Goal: Task Accomplishment & Management: Use online tool/utility

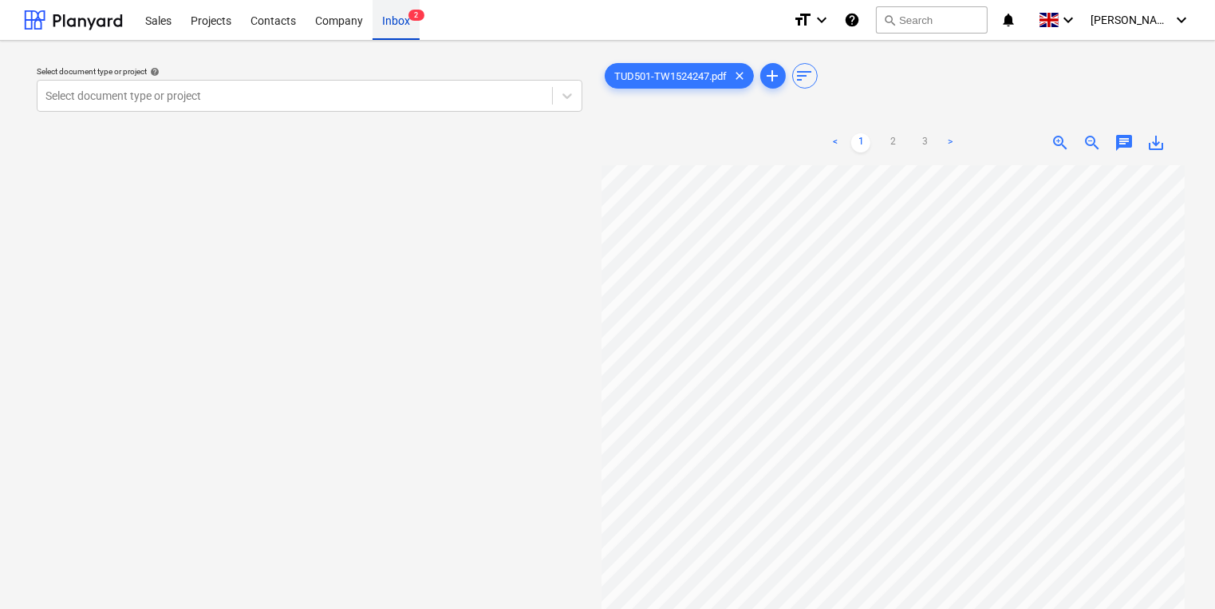
click at [413, 34] on div "Inbox 2" at bounding box center [396, 19] width 47 height 41
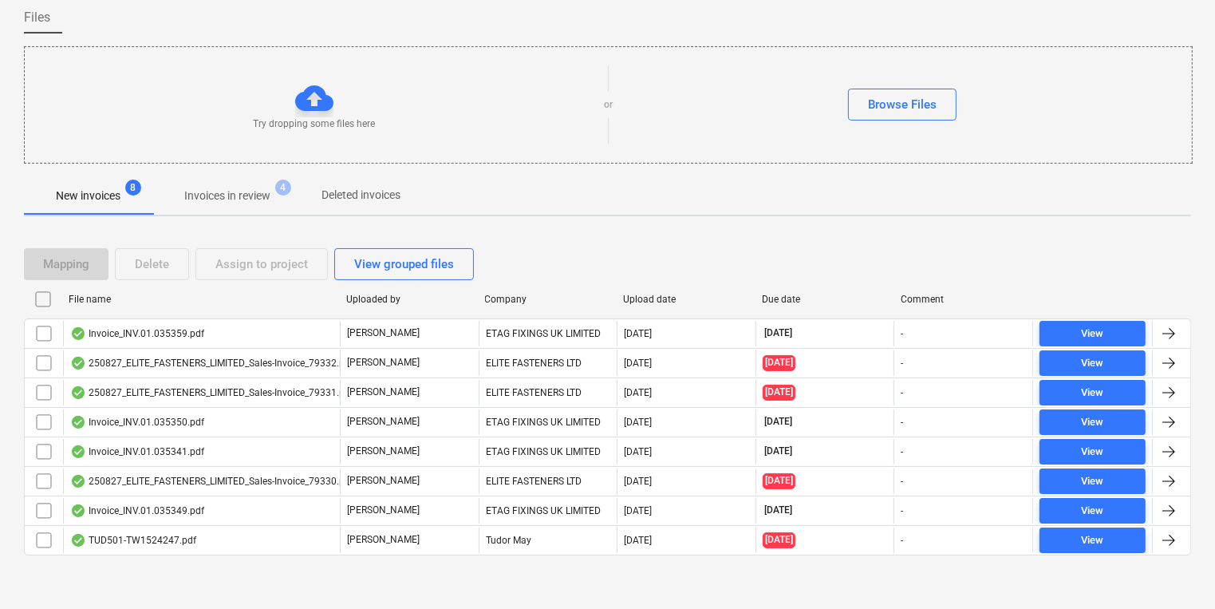
scroll to position [126, 0]
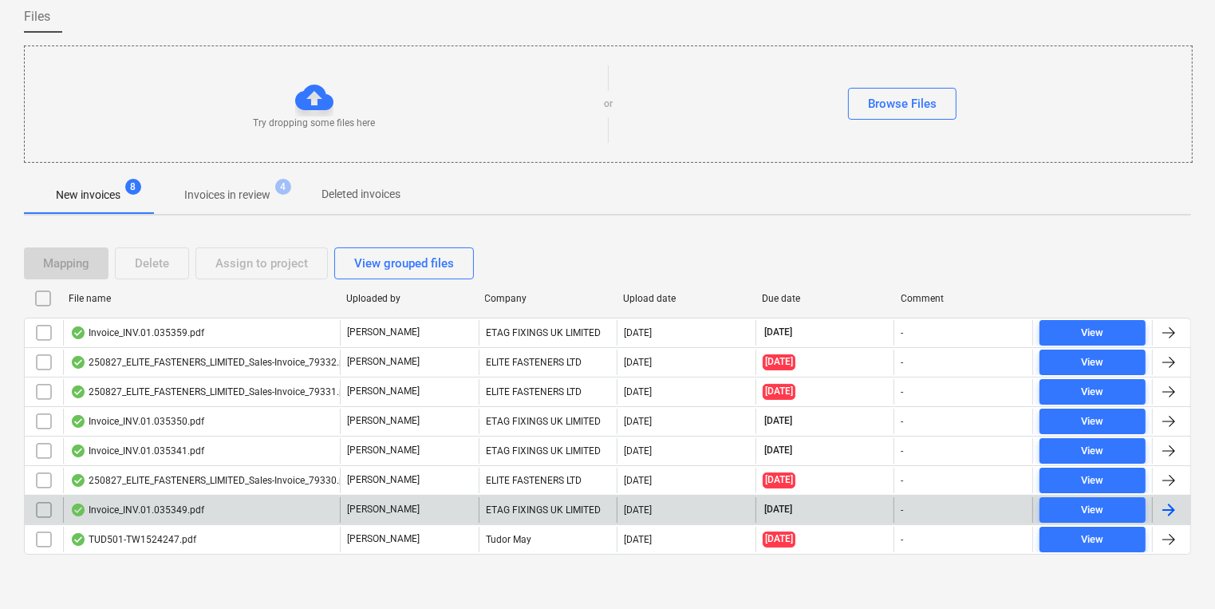
click at [188, 505] on div "Invoice_INV.01.035349.pdf" at bounding box center [137, 510] width 134 height 13
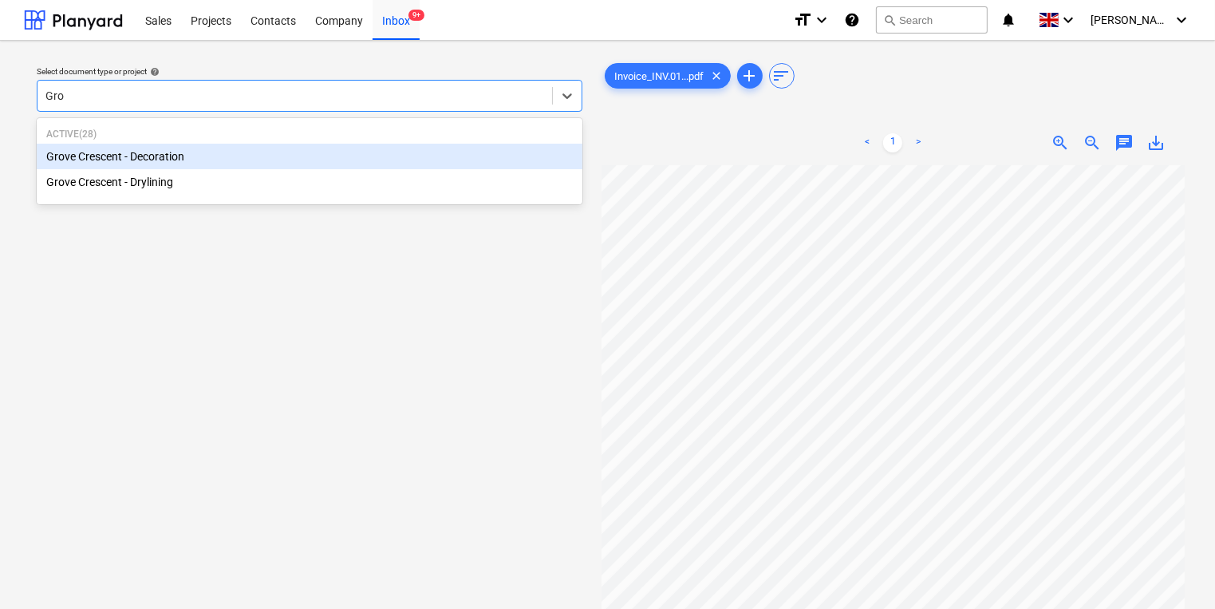
type input "Grov"
click at [186, 160] on div "Grove Crescent - Decoration" at bounding box center [310, 157] width 546 height 26
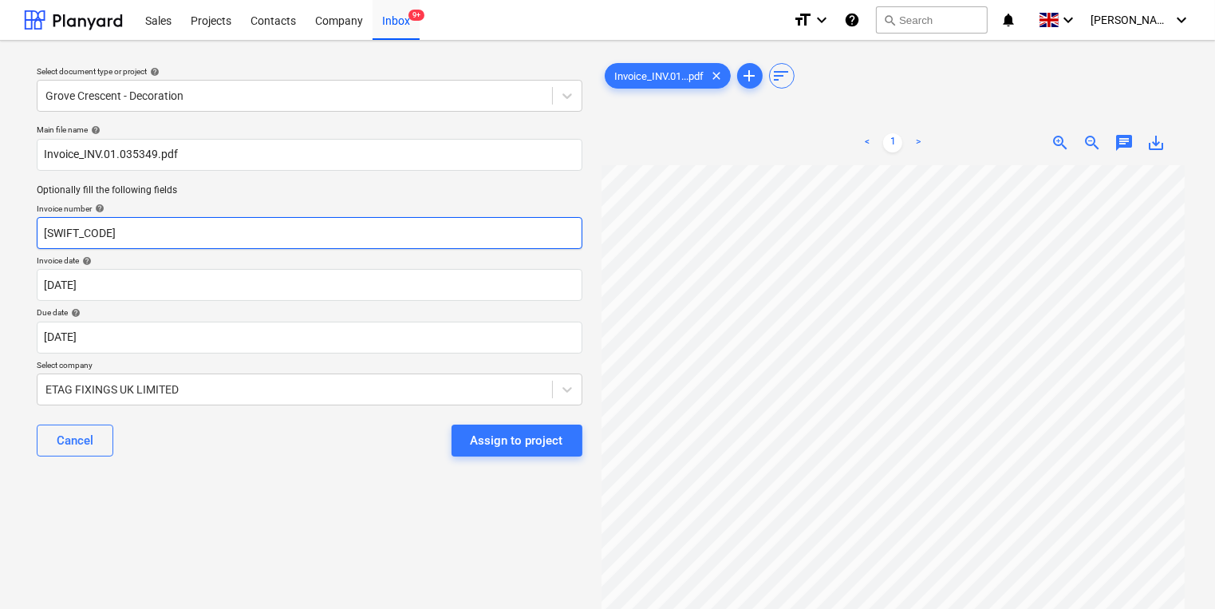
click at [324, 239] on input "[SWIFT_CODE]" at bounding box center [310, 233] width 546 height 32
drag, startPoint x: 191, startPoint y: 251, endPoint x: -28, endPoint y: 233, distance: 219.4
click at [0, 233] on html "Sales Projects Contacts Company Inbox 9+ format_size keyboard_arrow_down help s…" at bounding box center [607, 304] width 1215 height 609
click at [255, 223] on input "[SWIFT_CODE]" at bounding box center [310, 233] width 546 height 32
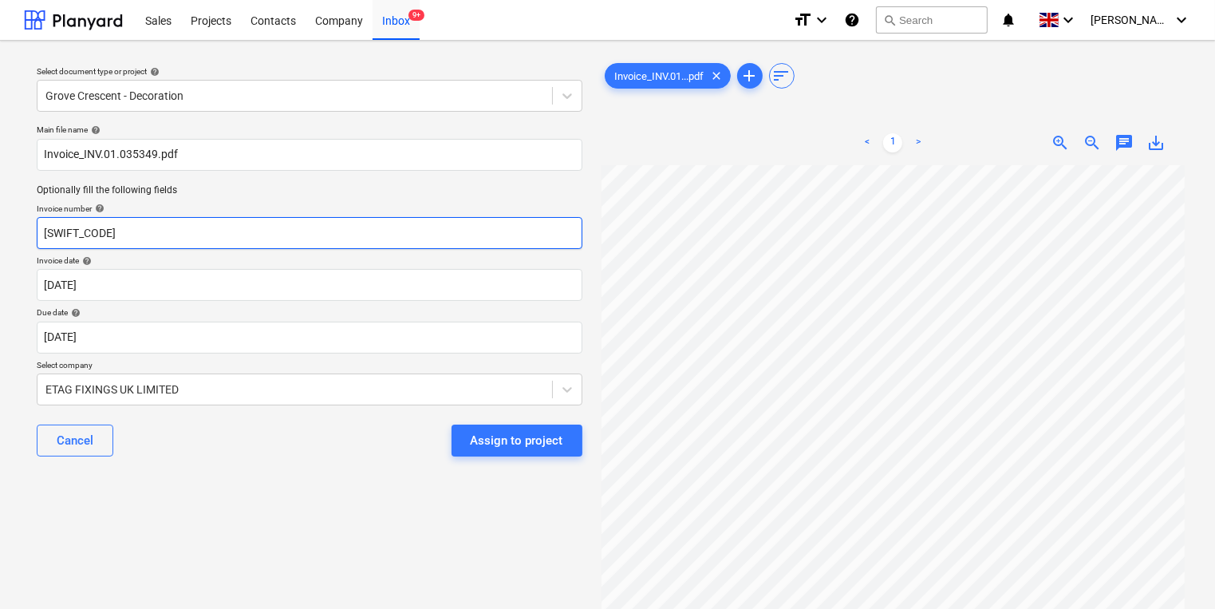
drag, startPoint x: 231, startPoint y: 237, endPoint x: 38, endPoint y: 217, distance: 194.2
click at [38, 217] on input "[SWIFT_CODE]" at bounding box center [310, 233] width 546 height 32
type input "~"
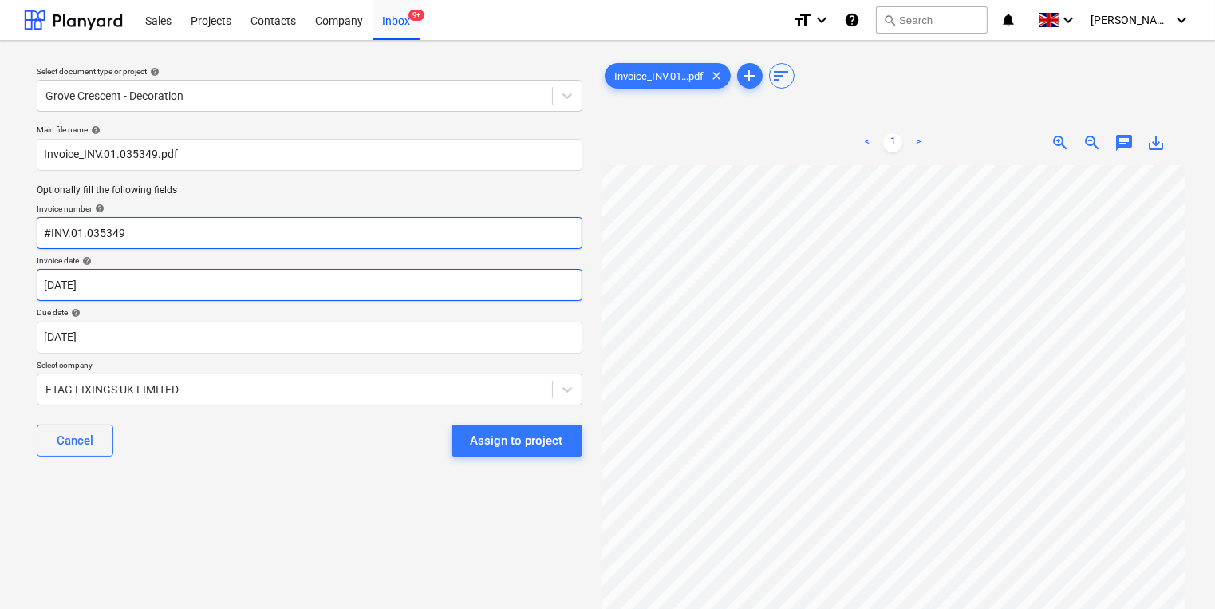
type input "#INV.01.035349"
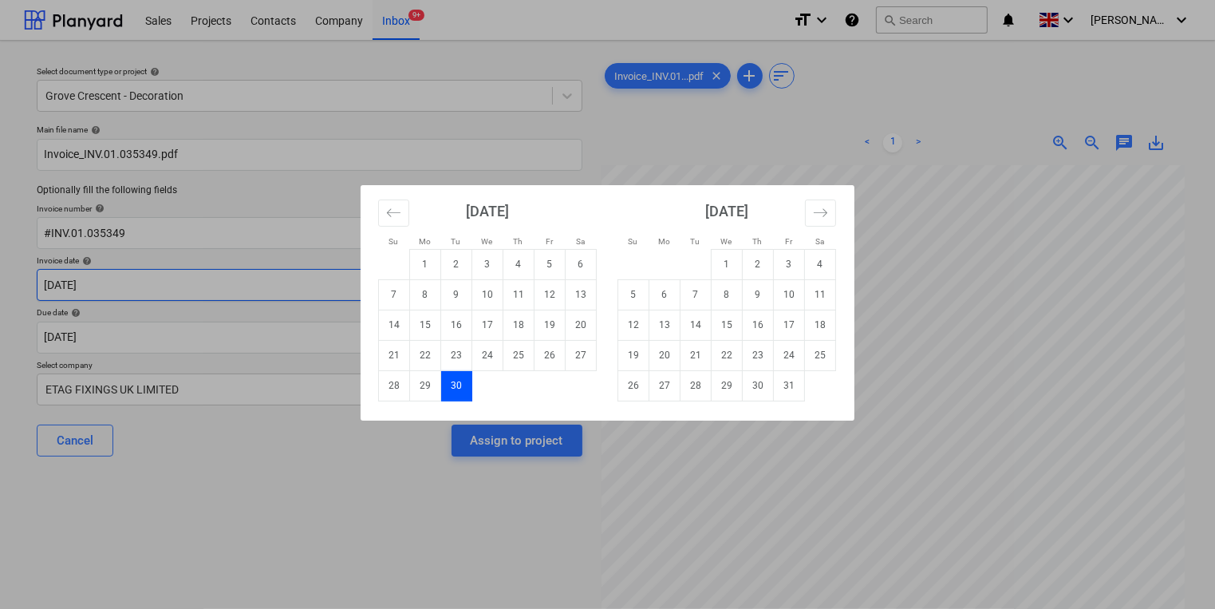
click at [198, 290] on body "Sales Projects Contacts Company Inbox 9+ format_size keyboard_arrow_down help s…" at bounding box center [607, 304] width 1215 height 609
click at [393, 217] on icon "Move backward to switch to the previous month." at bounding box center [393, 212] width 15 height 15
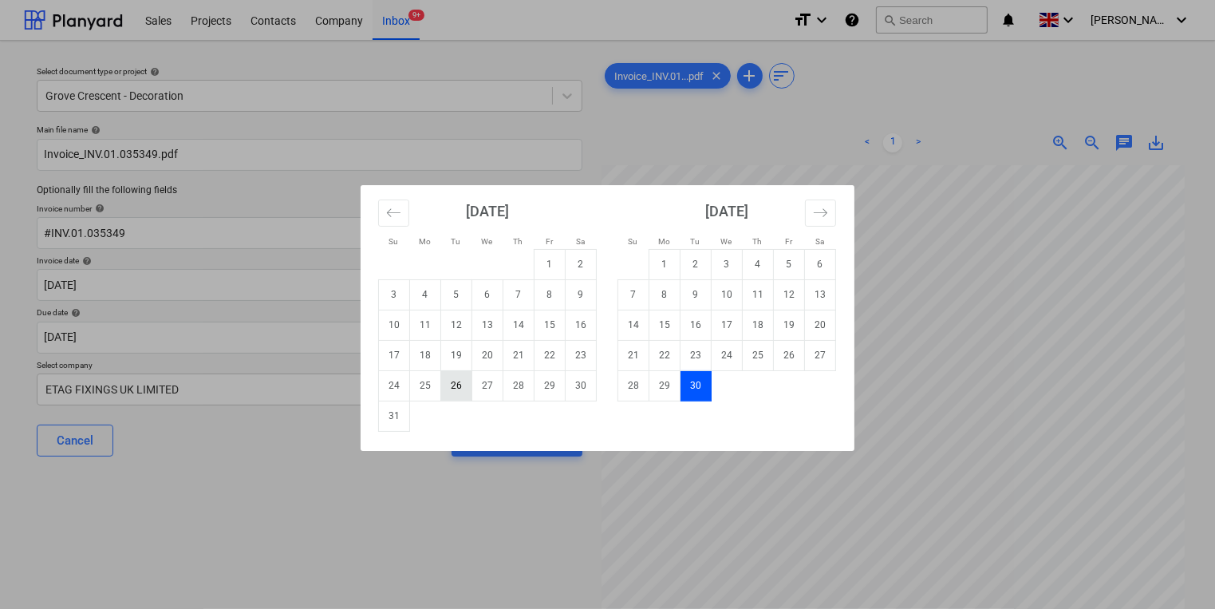
click at [451, 386] on td "26" at bounding box center [456, 385] width 31 height 30
type input "[DATE]"
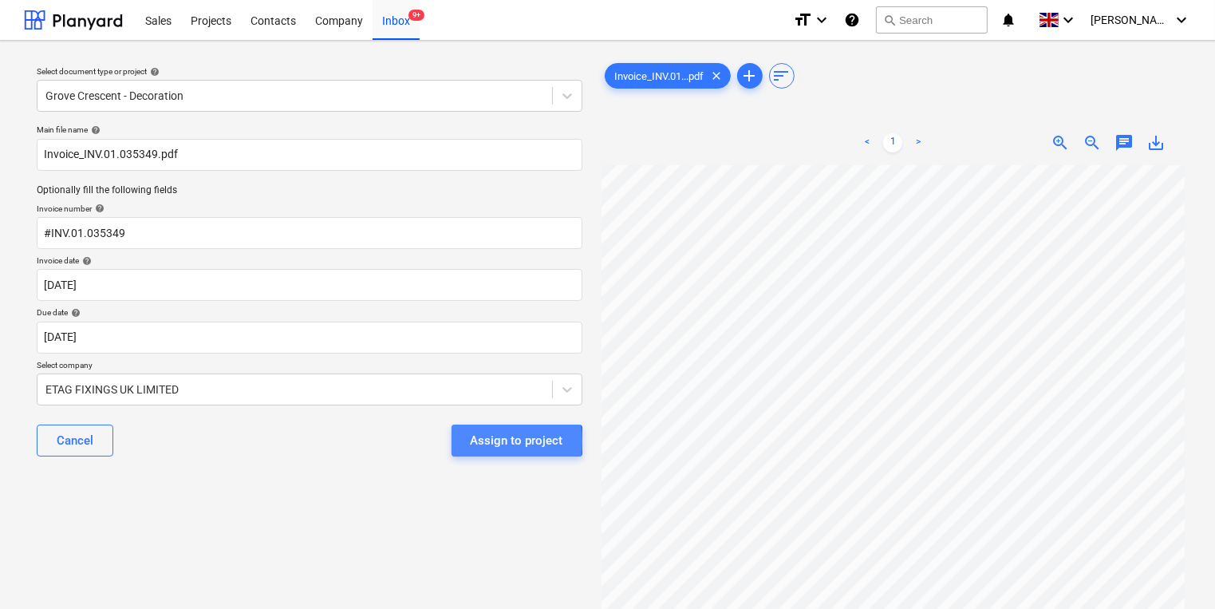
click at [482, 441] on div "Assign to project" at bounding box center [517, 440] width 93 height 21
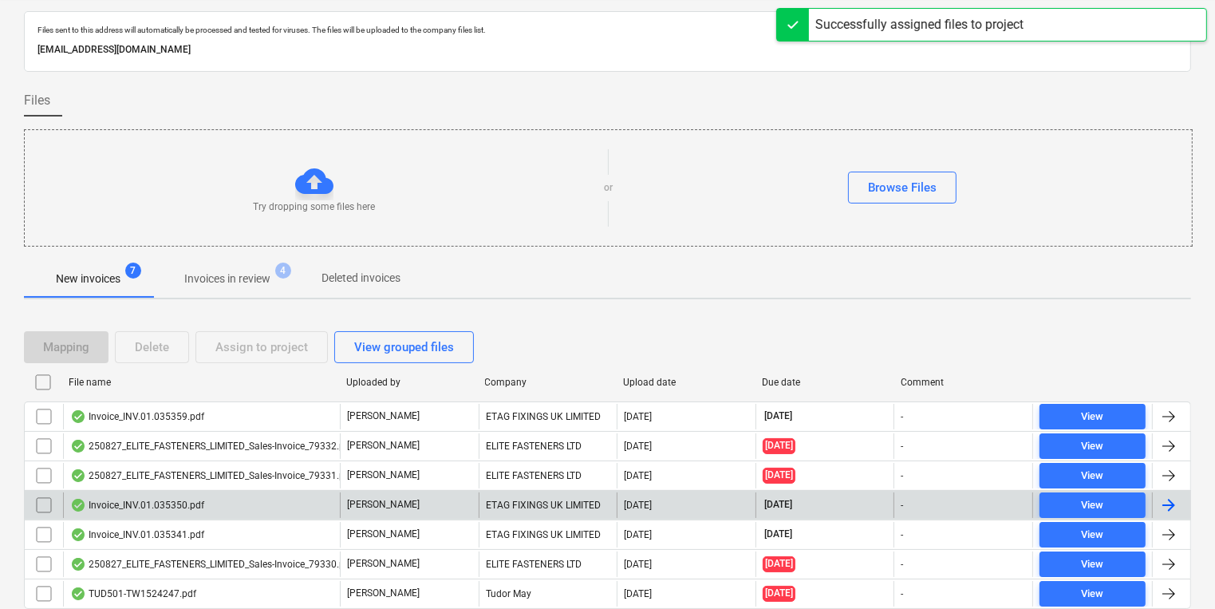
scroll to position [97, 0]
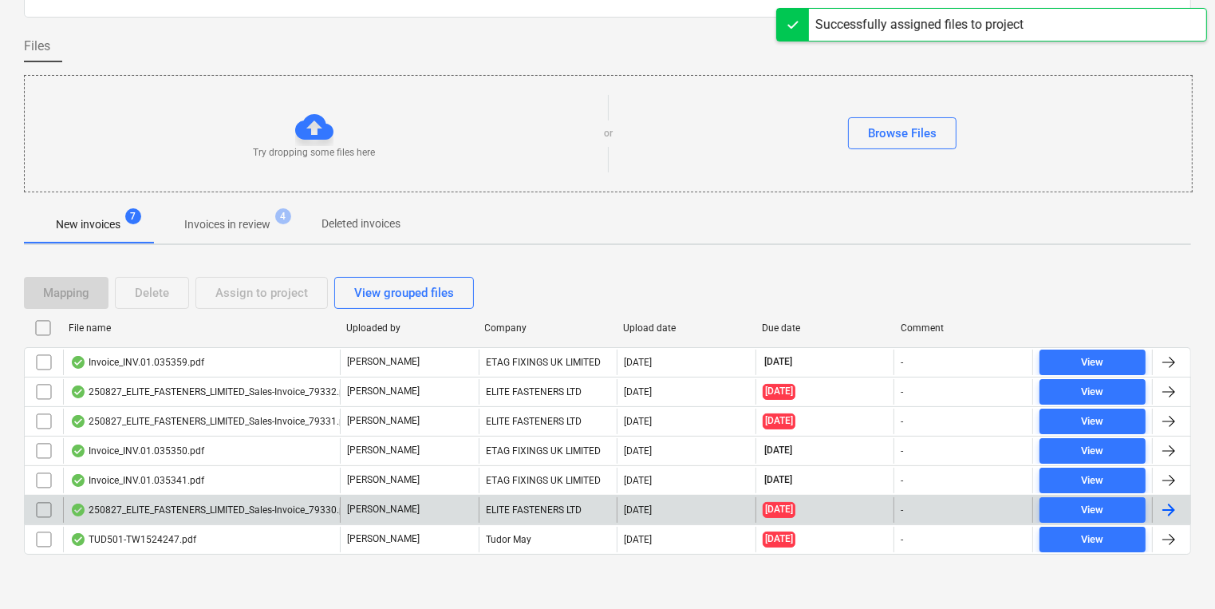
click at [253, 520] on div "250827_ELITE_FASTENERS_LIMITED_Sales-Invoice_79330.pdf [PERSON_NAME] ELITE FAST…" at bounding box center [608, 510] width 1168 height 30
click at [298, 514] on div "250827_ELITE_FASTENERS_LIMITED_Sales-Invoice_79330.pdf" at bounding box center [201, 510] width 277 height 26
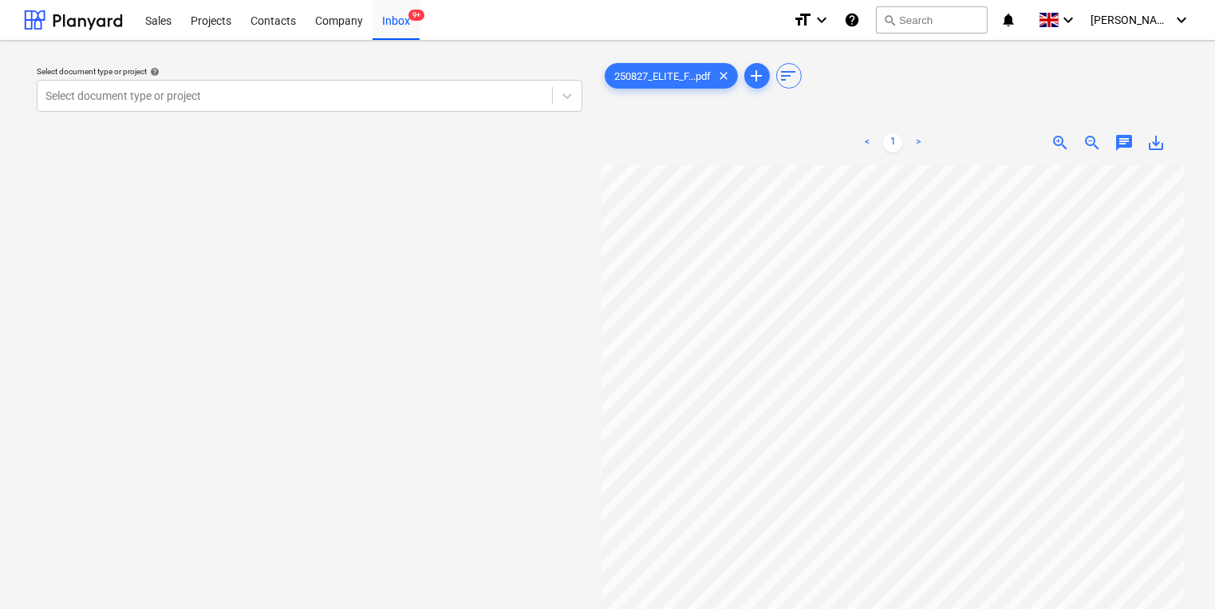
scroll to position [6, 18]
click at [937, 126] on div "< 1 > zoom_in zoom_out chat 0 save_alt" at bounding box center [894, 425] width 584 height 609
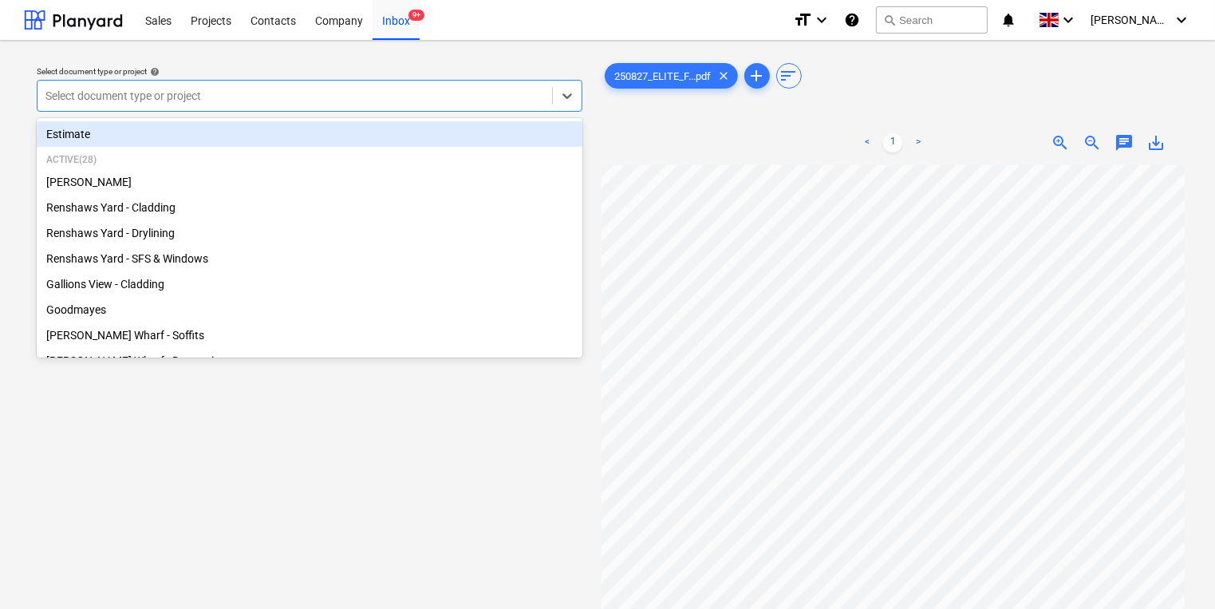
click at [166, 97] on div at bounding box center [294, 96] width 499 height 16
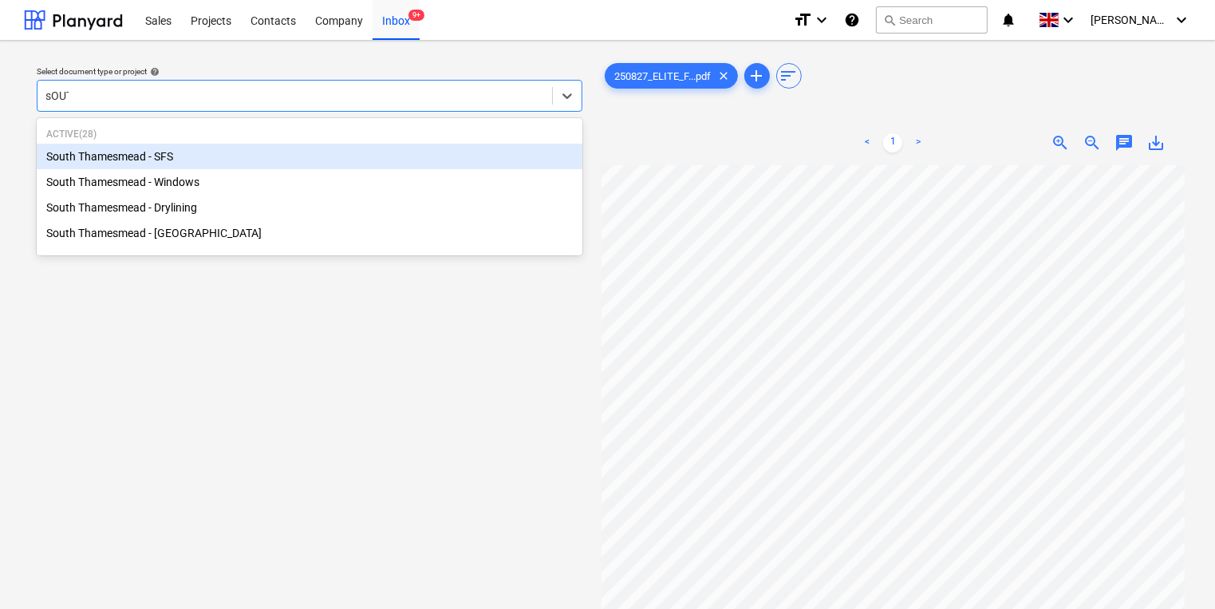
type input "sOUTH"
click at [184, 157] on div "South Thamesmead - SFS" at bounding box center [310, 157] width 546 height 26
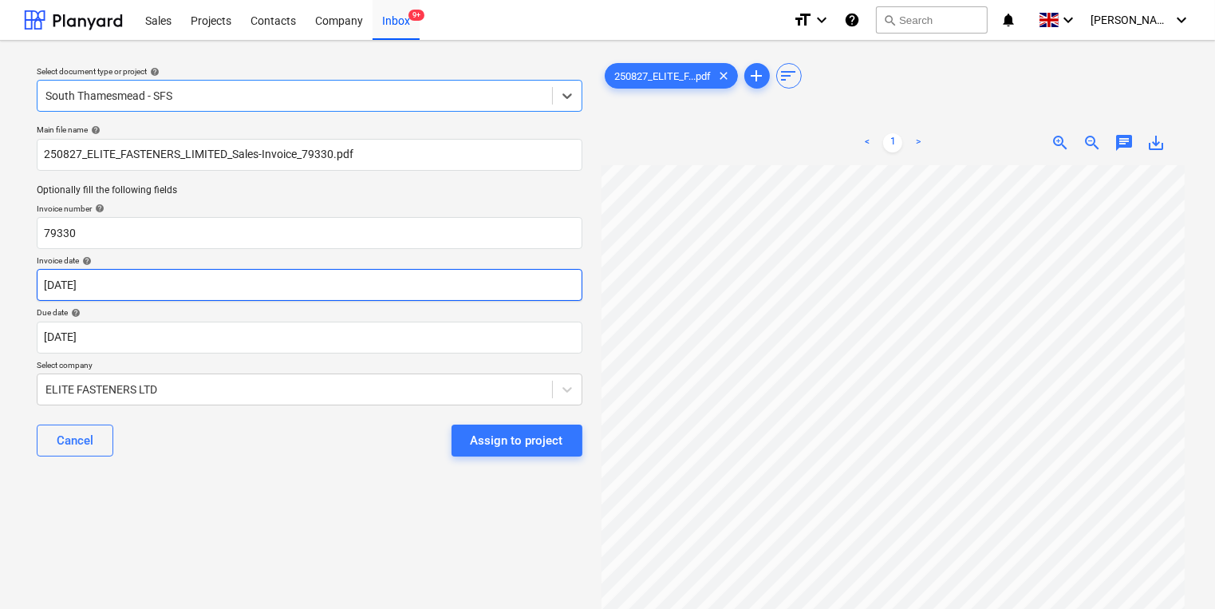
click at [169, 287] on body "Sales Projects Contacts Company Inbox 9+ format_size keyboard_arrow_down help s…" at bounding box center [607, 304] width 1215 height 609
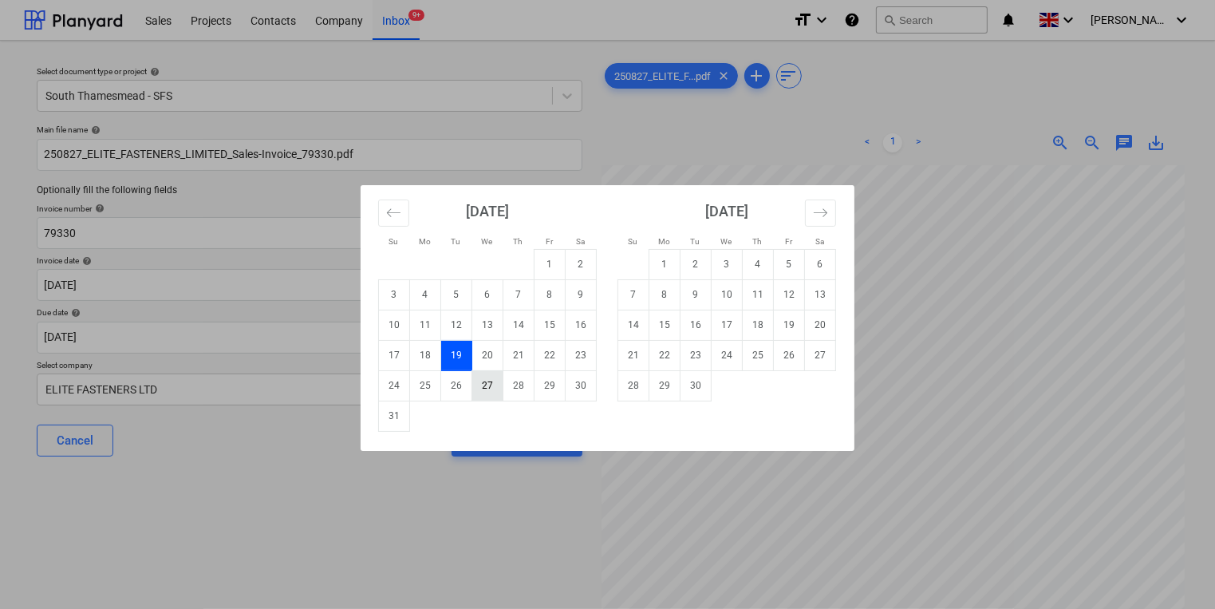
click at [485, 387] on td "27" at bounding box center [487, 385] width 31 height 30
type input "[DATE]"
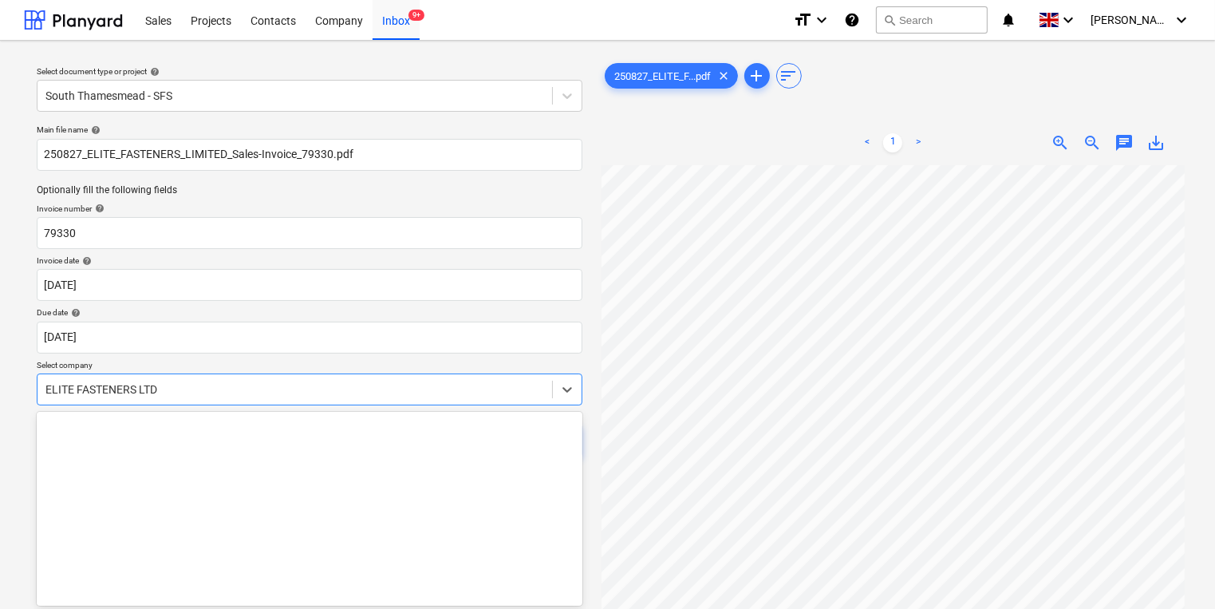
scroll to position [47, 0]
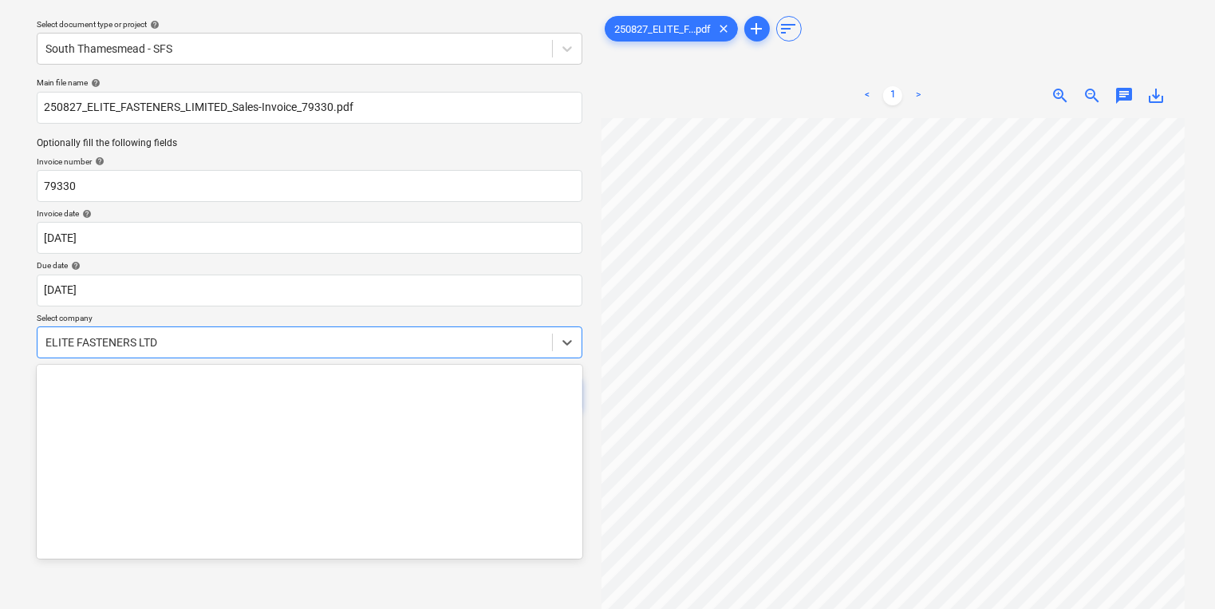
click at [514, 402] on body "Sales Projects Contacts Company Inbox 9+ format_size keyboard_arrow_down help s…" at bounding box center [607, 257] width 1215 height 609
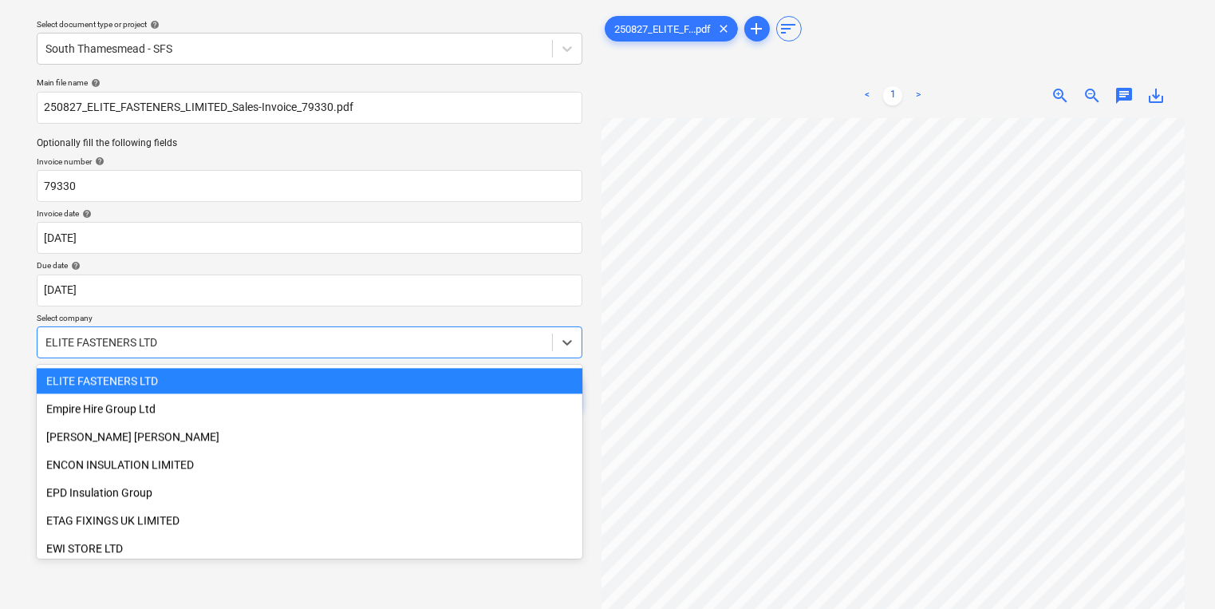
scroll to position [51, 0]
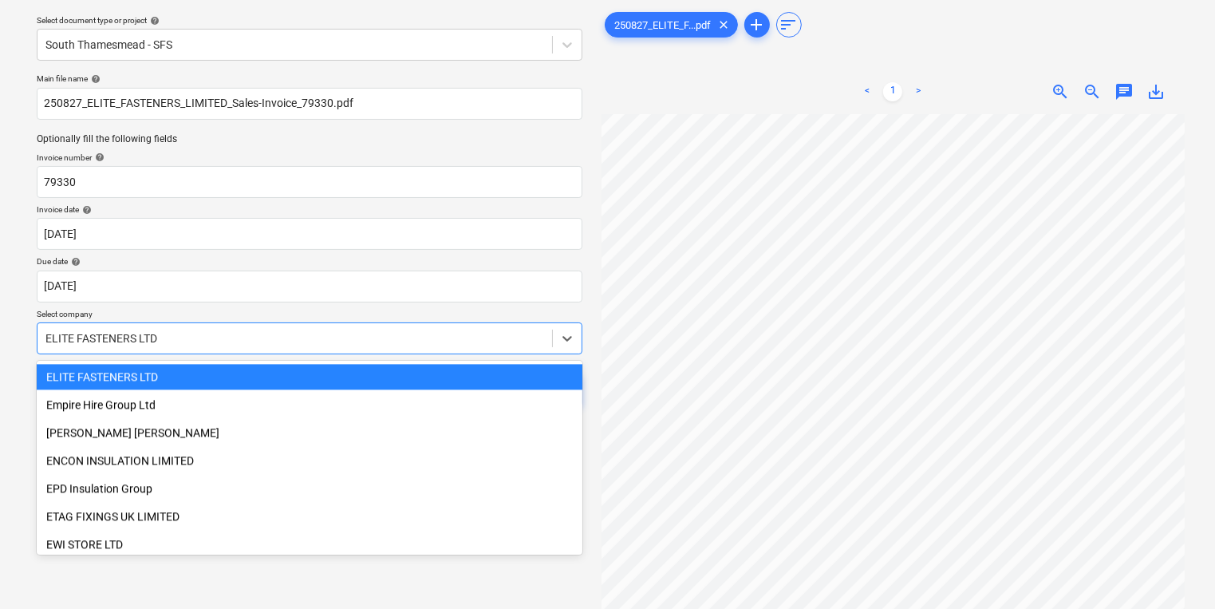
click at [504, 345] on div at bounding box center [294, 338] width 499 height 16
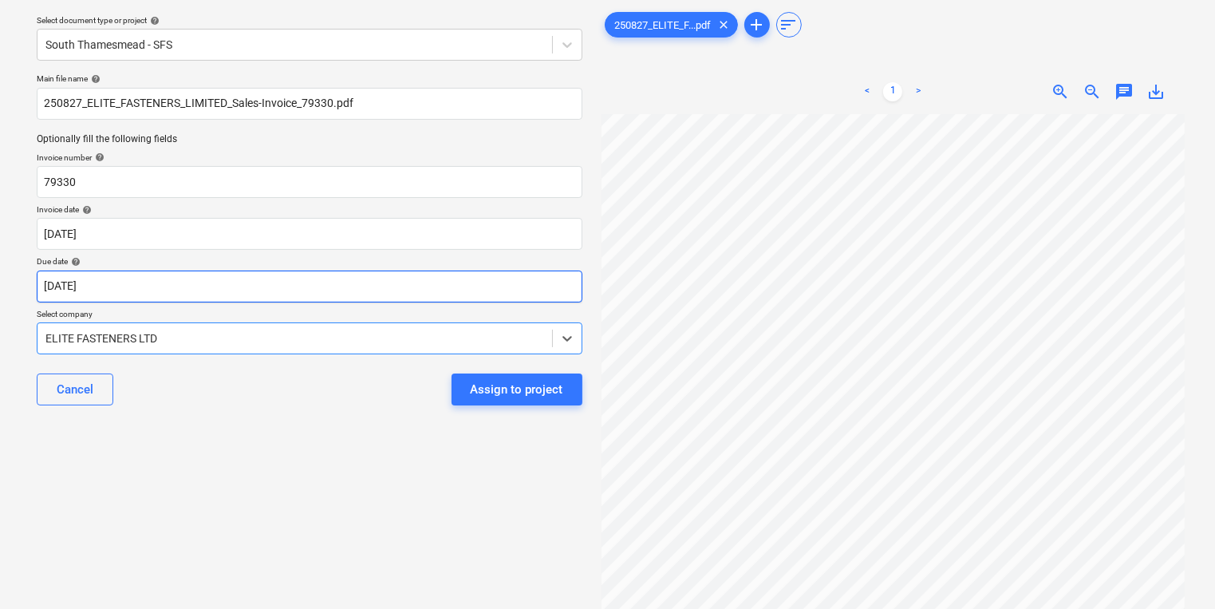
click at [471, 274] on body "Sales Projects Contacts Company Inbox 9+ format_size keyboard_arrow_down help s…" at bounding box center [607, 253] width 1215 height 609
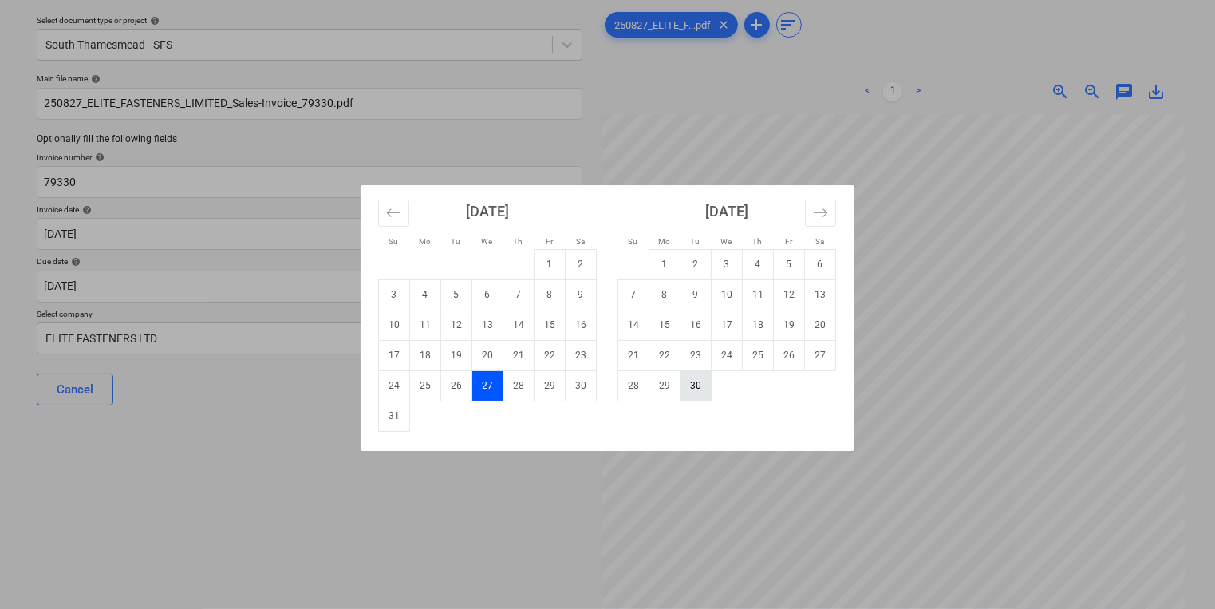
click at [708, 385] on td "30" at bounding box center [696, 385] width 31 height 30
type input "[DATE]"
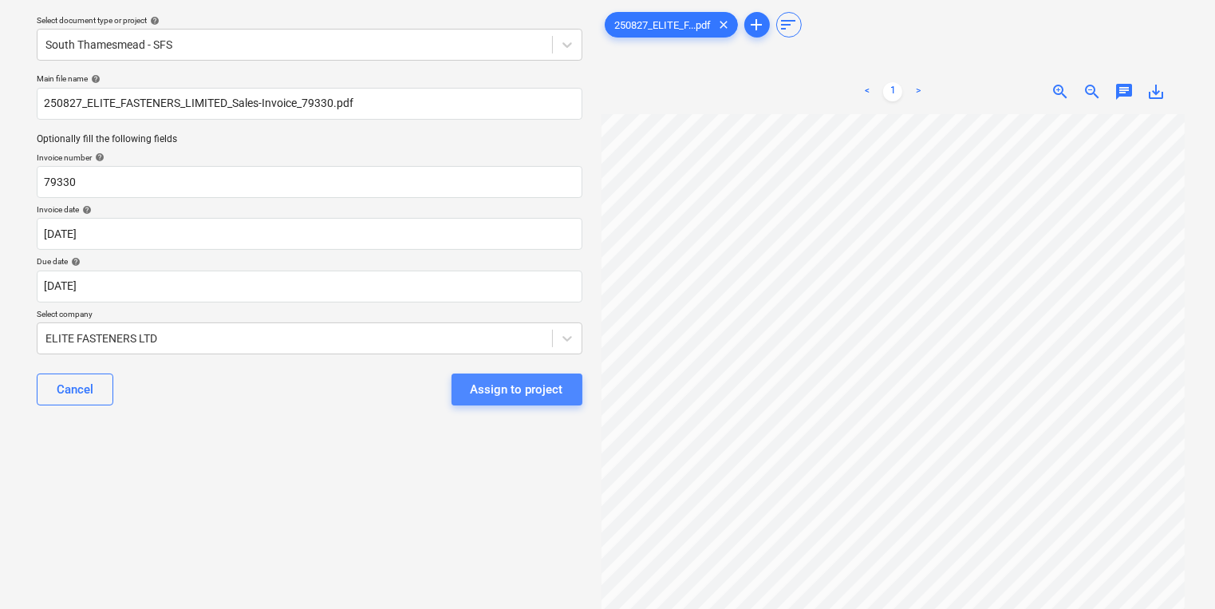
click at [565, 381] on button "Assign to project" at bounding box center [517, 389] width 131 height 32
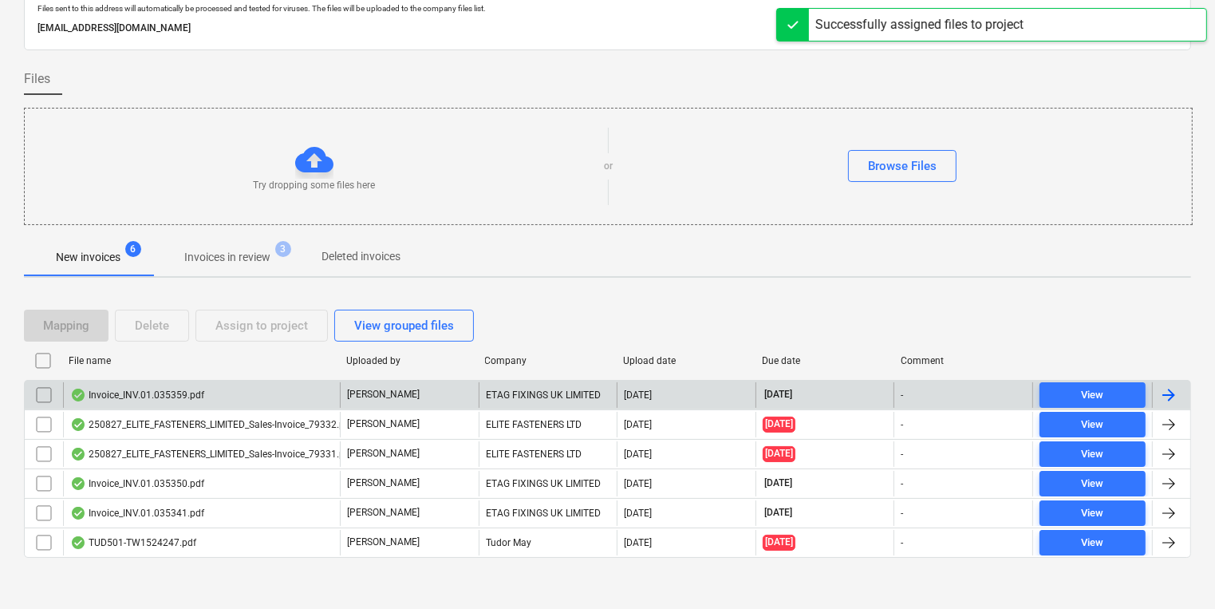
scroll to position [67, 0]
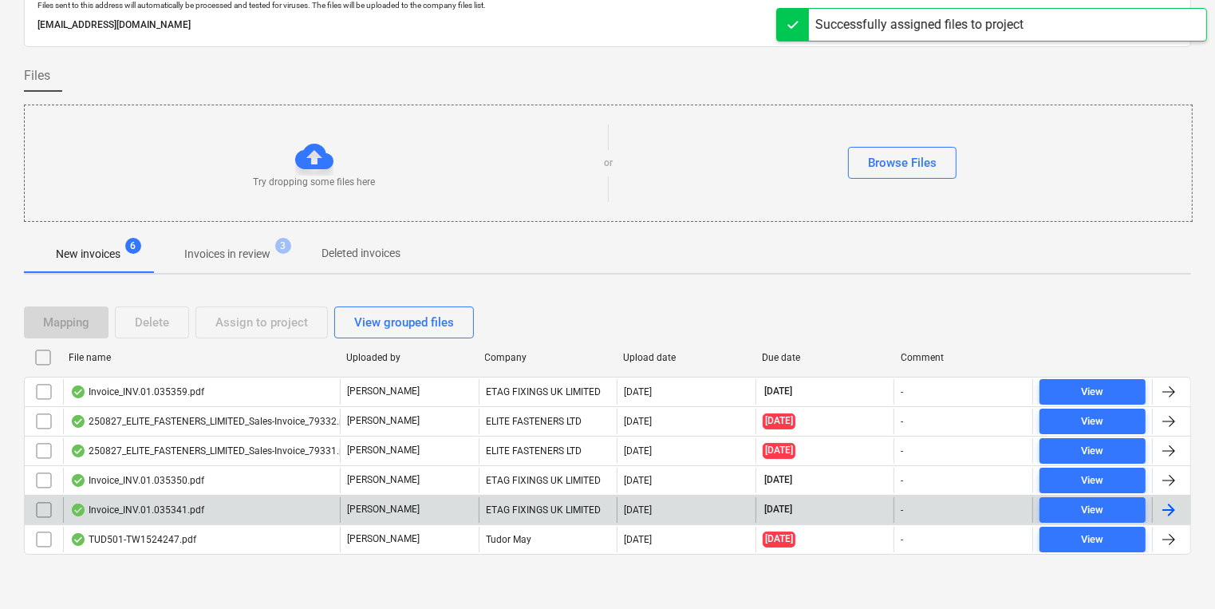
click at [277, 504] on div "Invoice_INV.01.035341.pdf" at bounding box center [201, 510] width 277 height 26
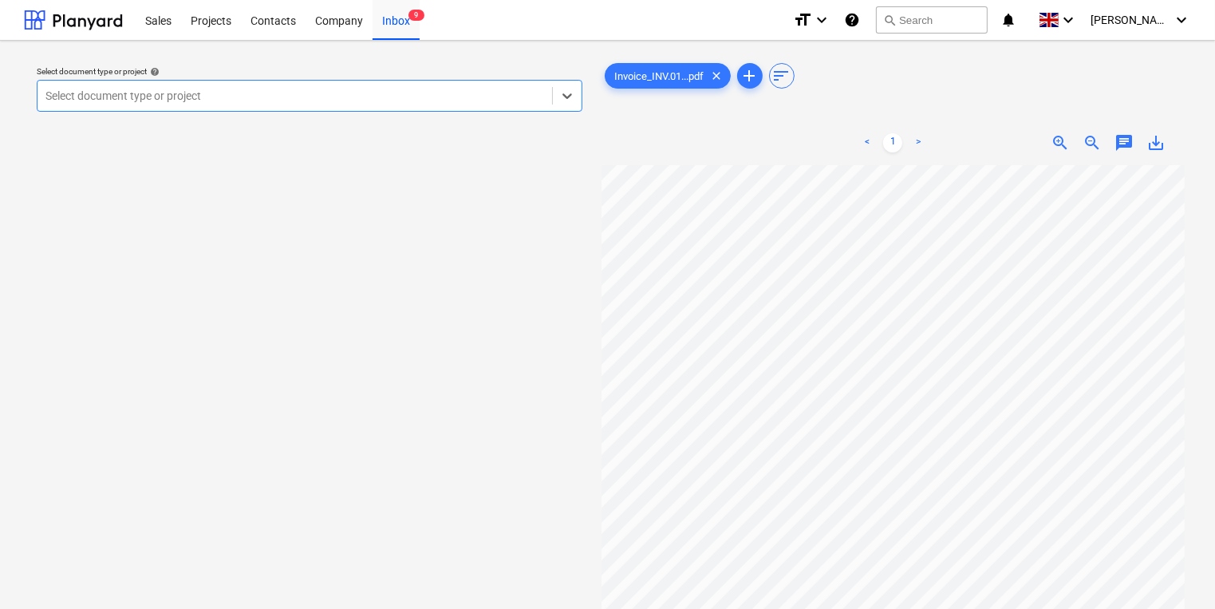
click at [211, 90] on div at bounding box center [294, 96] width 499 height 16
type input "g"
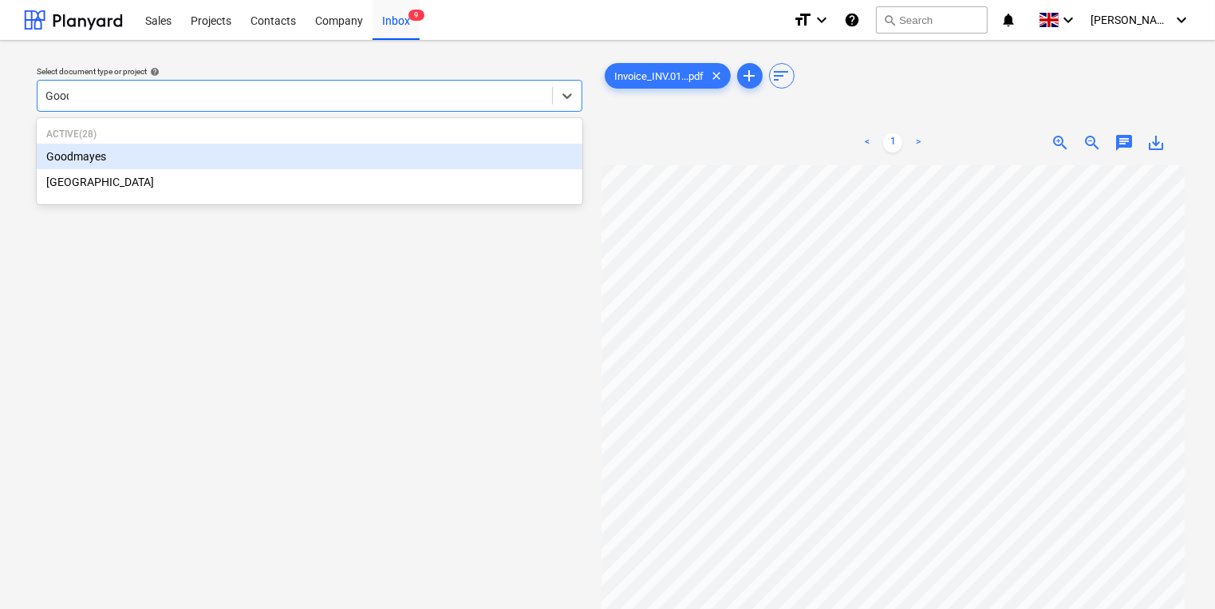
type input "Goodm"
click at [290, 159] on div "Goodmayes" at bounding box center [310, 157] width 546 height 26
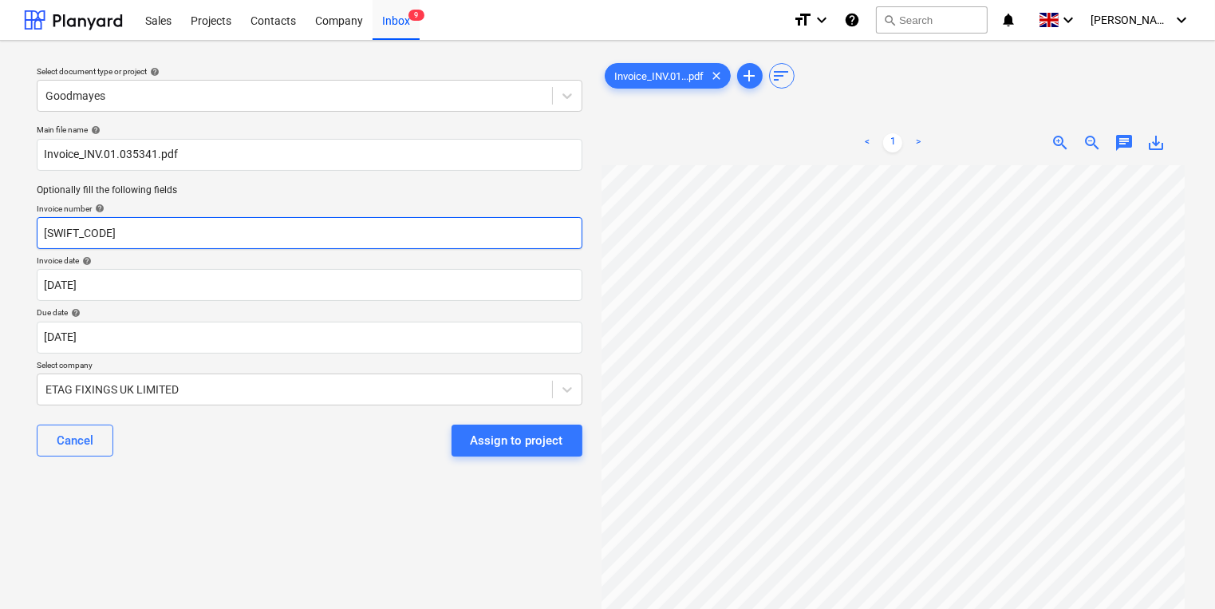
click at [252, 230] on input "[SWIFT_CODE]" at bounding box center [310, 233] width 546 height 32
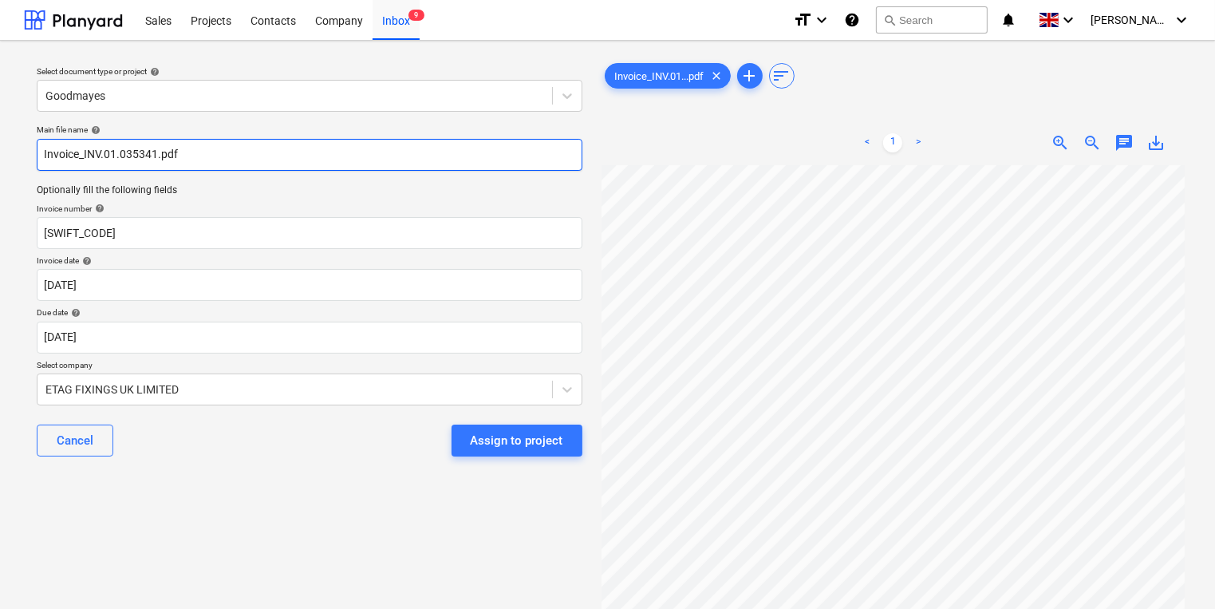
drag, startPoint x: 80, startPoint y: 152, endPoint x: 132, endPoint y: 156, distance: 52.9
click at [132, 156] on input "Invoice_INV.01.035341.pdf" at bounding box center [310, 155] width 546 height 32
drag, startPoint x: 154, startPoint y: 160, endPoint x: 83, endPoint y: 163, distance: 71.1
click at [83, 163] on input "Invoice_INV.01.035341.pdf" at bounding box center [310, 155] width 546 height 32
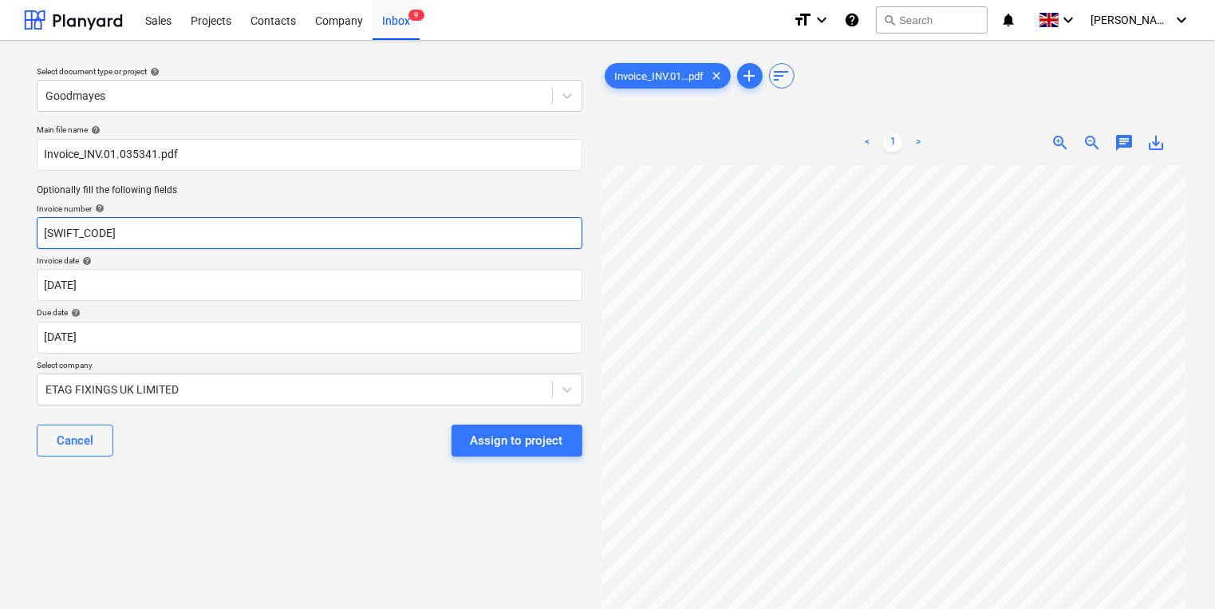
drag, startPoint x: 131, startPoint y: 240, endPoint x: 43, endPoint y: 227, distance: 88.8
click at [43, 227] on input "[SWIFT_CODE]" at bounding box center [310, 233] width 546 height 32
paste input "INV.01.035341"
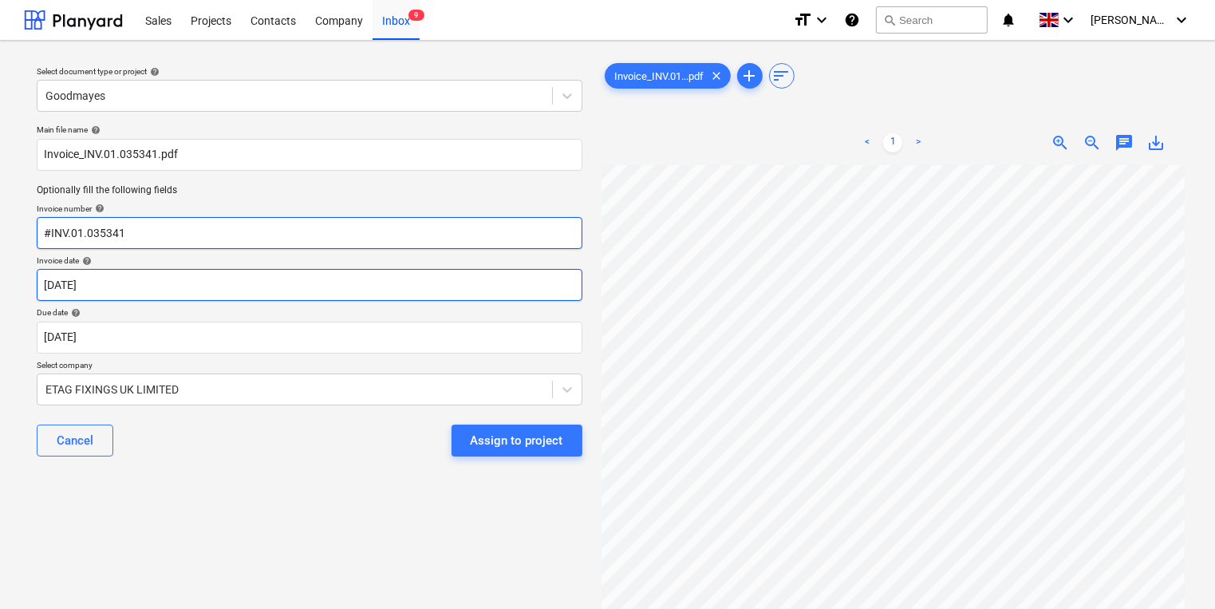
type input "#INV.01.035341"
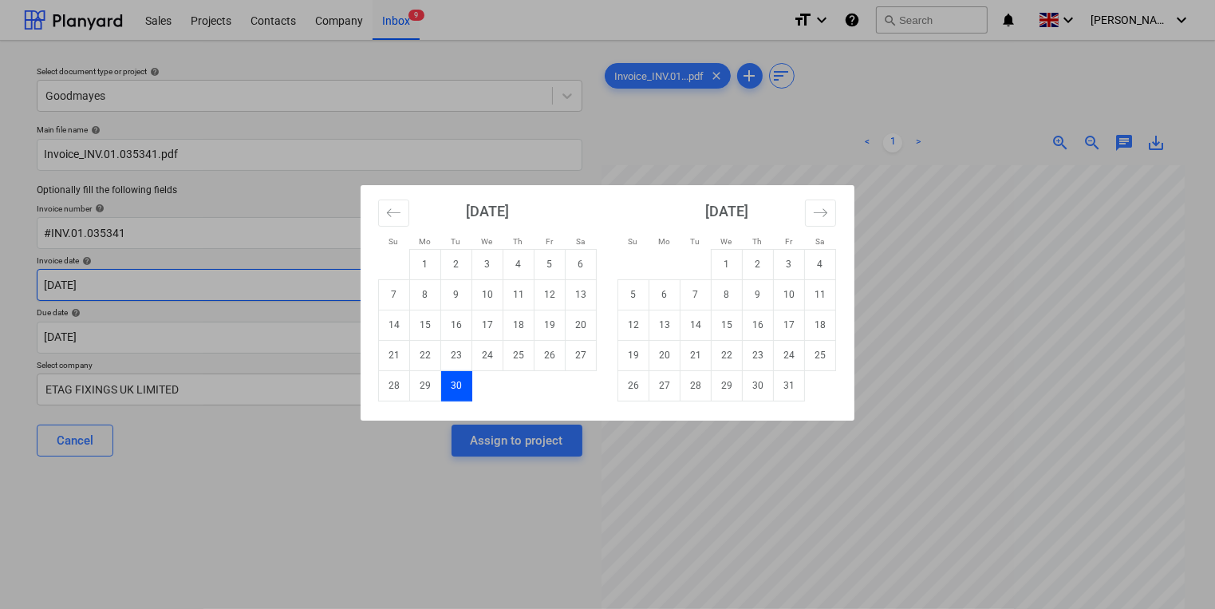
click at [176, 287] on body "Sales Projects Contacts Company Inbox 9 format_size keyboard_arrow_down help se…" at bounding box center [607, 304] width 1215 height 609
click at [393, 218] on icon "Move backward to switch to the previous month." at bounding box center [393, 212] width 15 height 15
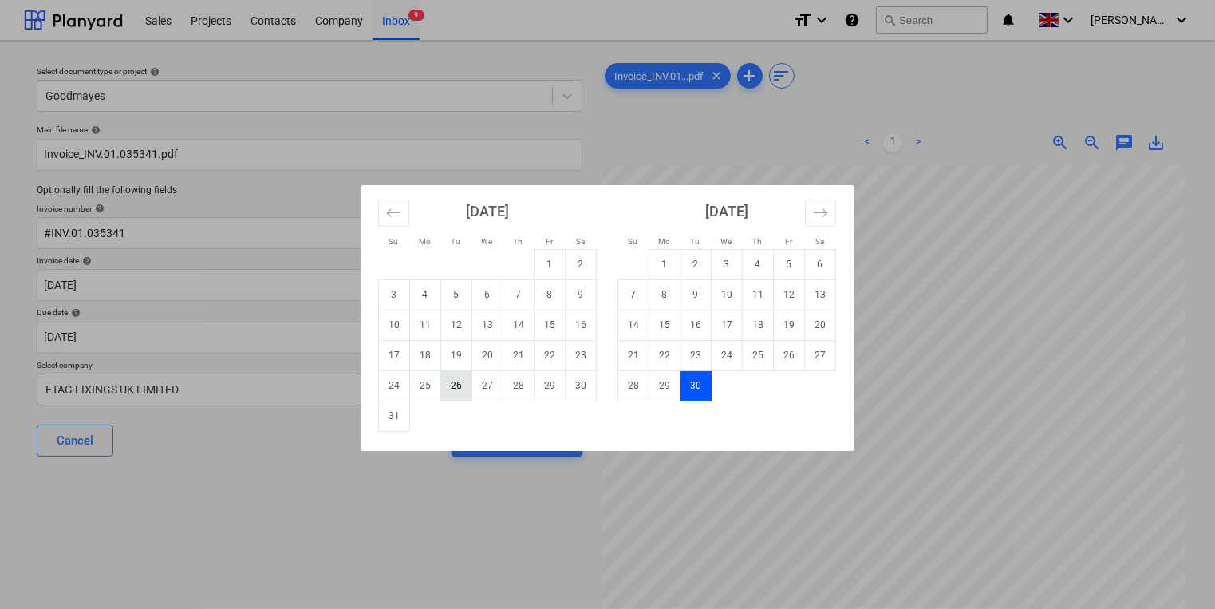
click at [448, 382] on td "26" at bounding box center [456, 385] width 31 height 30
type input "[DATE]"
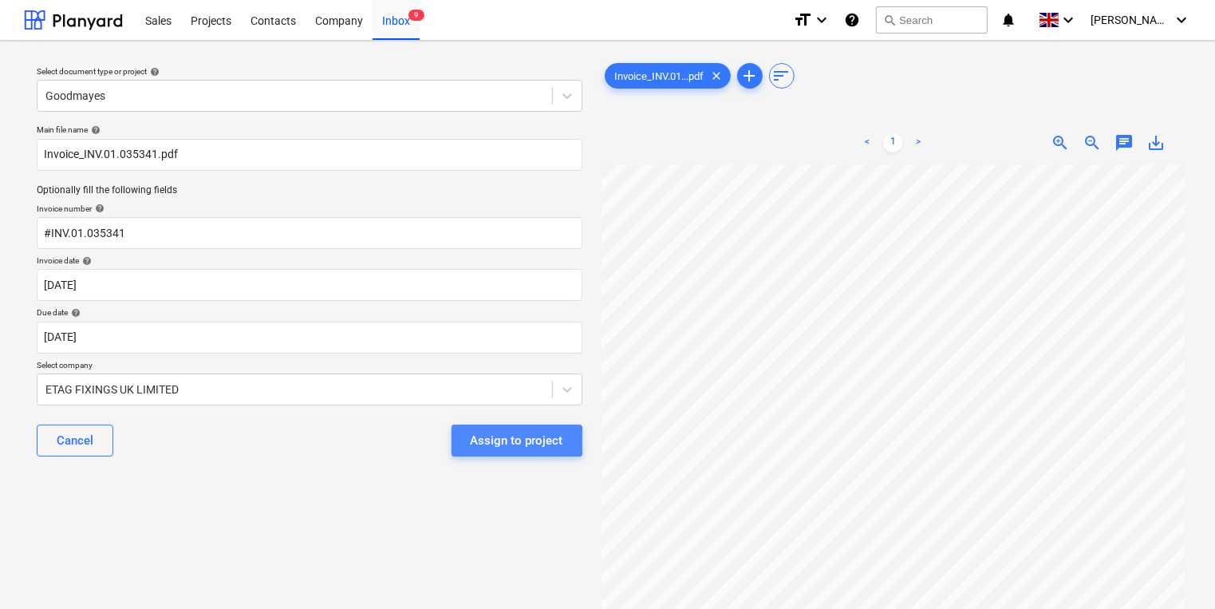
click at [500, 441] on div "Assign to project" at bounding box center [517, 440] width 93 height 21
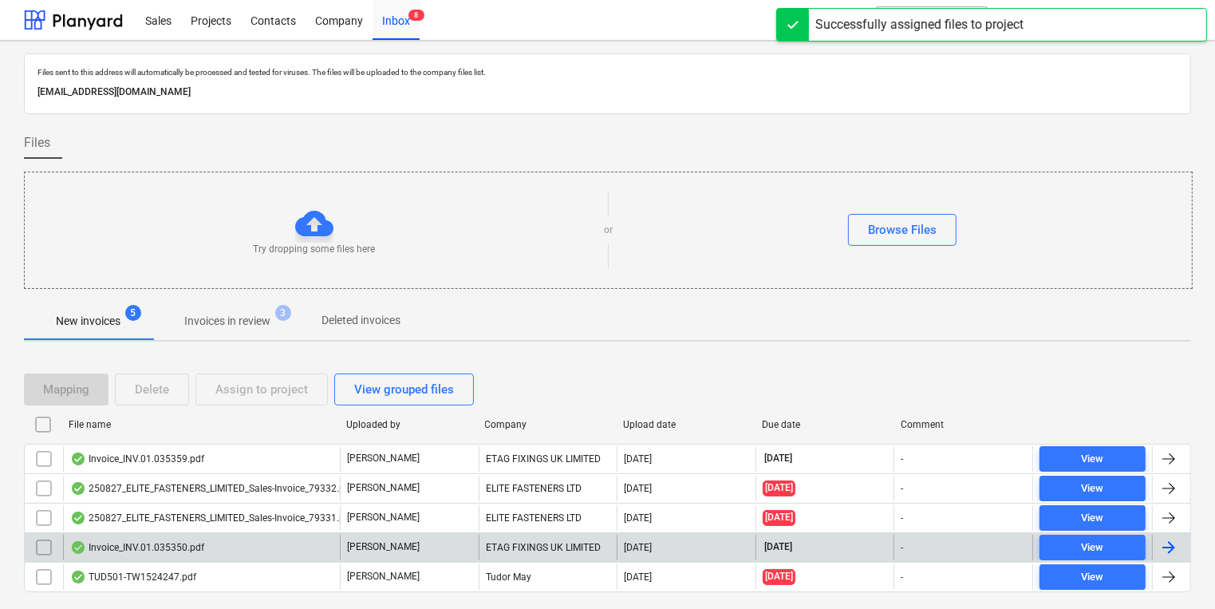
click at [228, 535] on div "Invoice_INV.01.035350.pdf" at bounding box center [201, 548] width 277 height 26
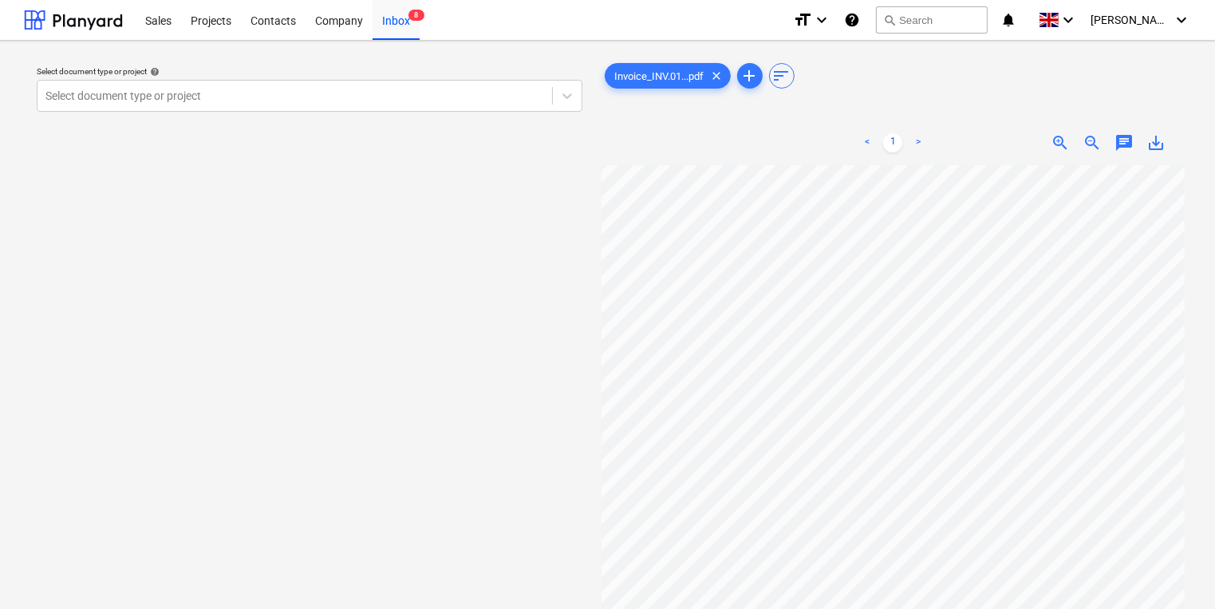
scroll to position [0, 34]
click at [330, 101] on div at bounding box center [294, 96] width 499 height 16
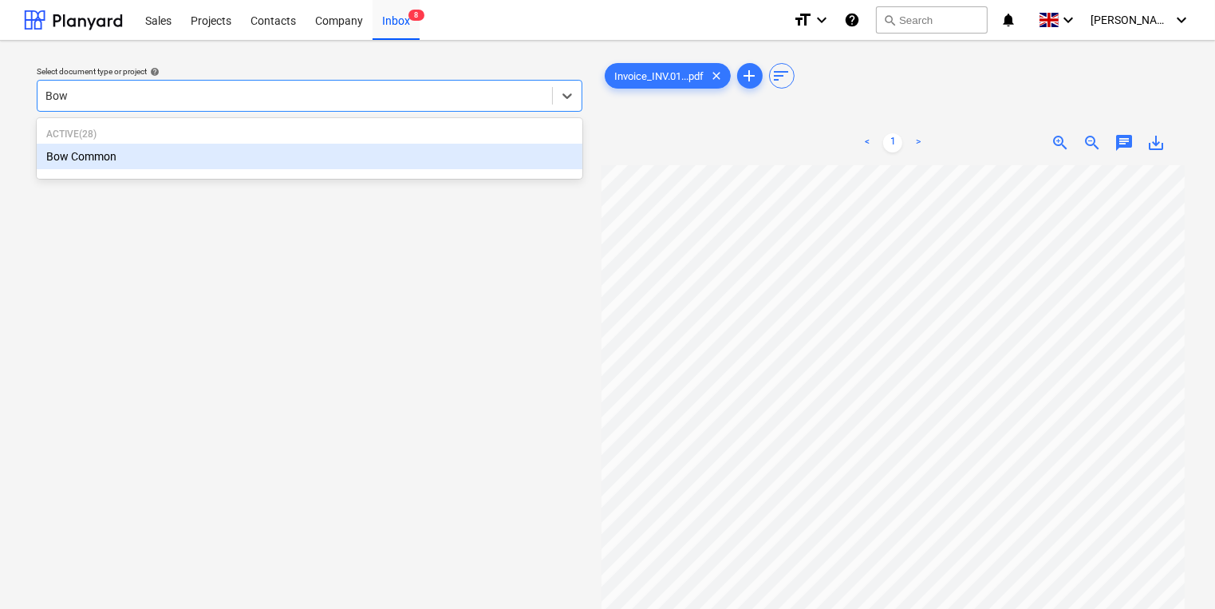
type input "Bow"
click at [492, 163] on div "Bow Common" at bounding box center [310, 157] width 546 height 26
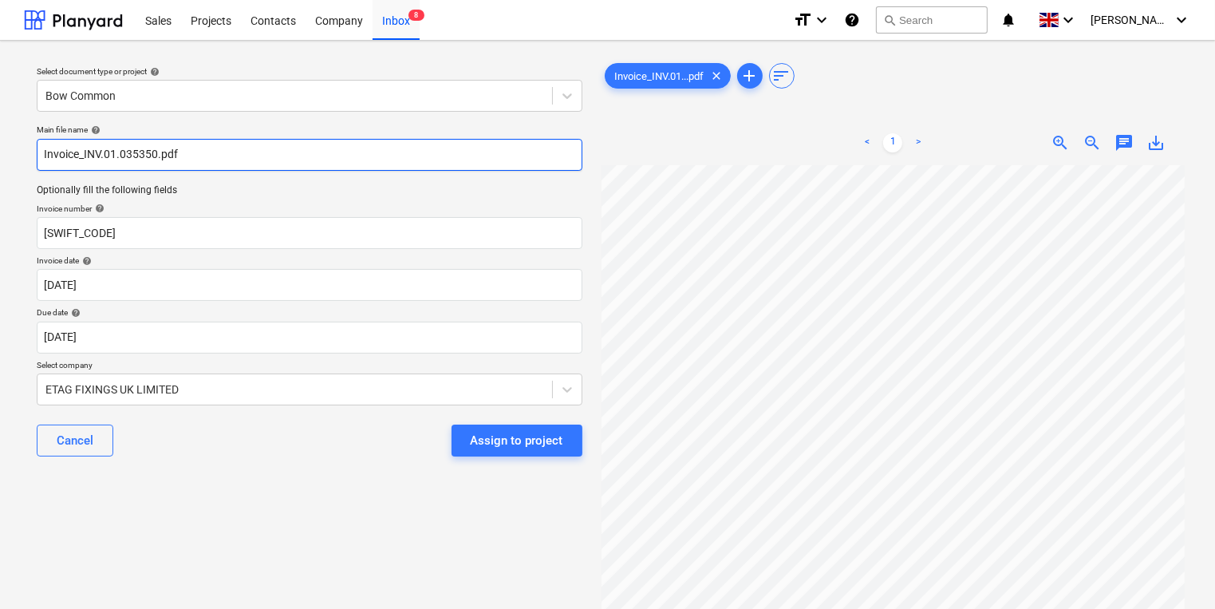
drag, startPoint x: 156, startPoint y: 156, endPoint x: 83, endPoint y: 155, distance: 73.4
click at [83, 155] on input "Invoice_INV.01.035350.pdf" at bounding box center [310, 155] width 546 height 32
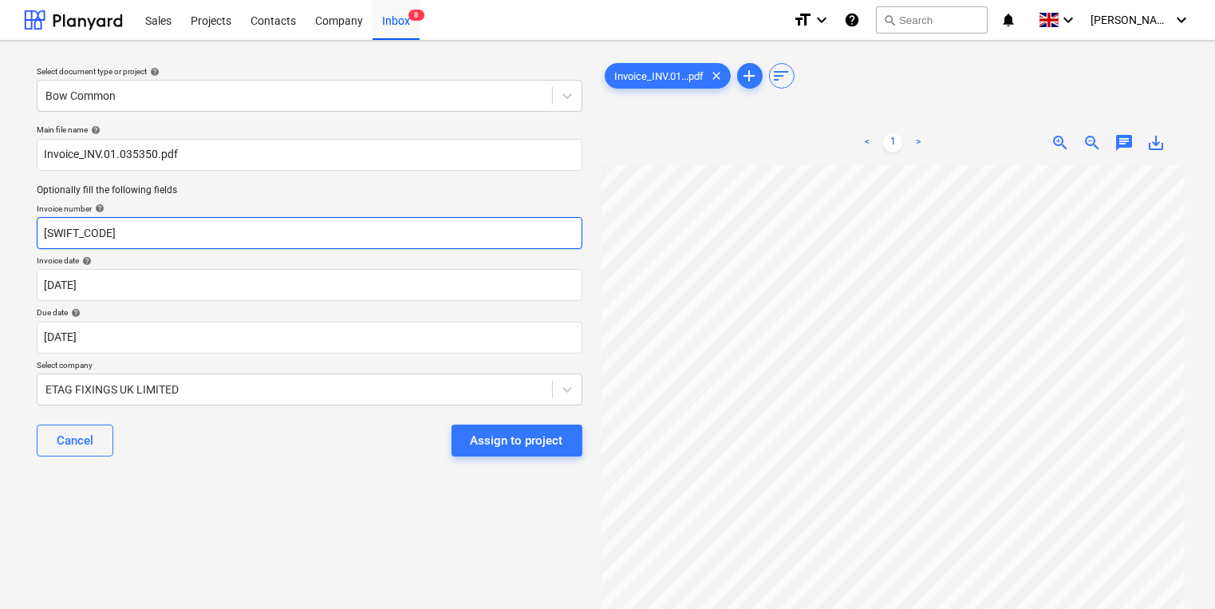
click at [132, 243] on input "[SWIFT_CODE]" at bounding box center [310, 233] width 546 height 32
type input "B"
paste input "INV.01.035350"
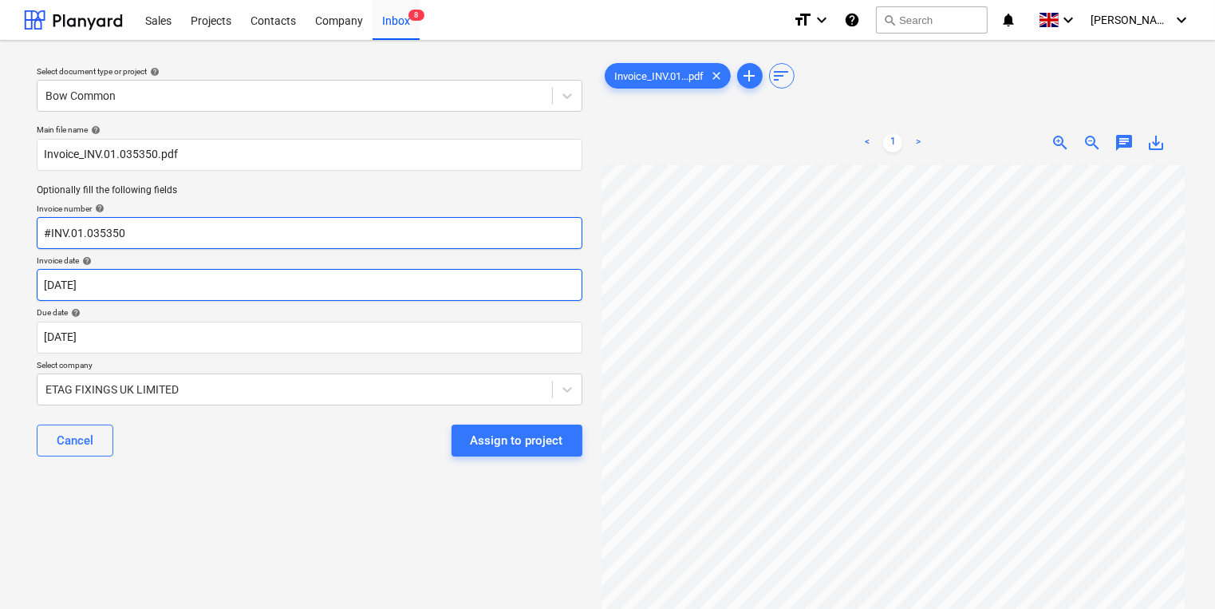
type input "#INV.01.035350"
click at [127, 294] on body "Sales Projects Contacts Company Inbox 8 format_size keyboard_arrow_down help se…" at bounding box center [607, 304] width 1215 height 609
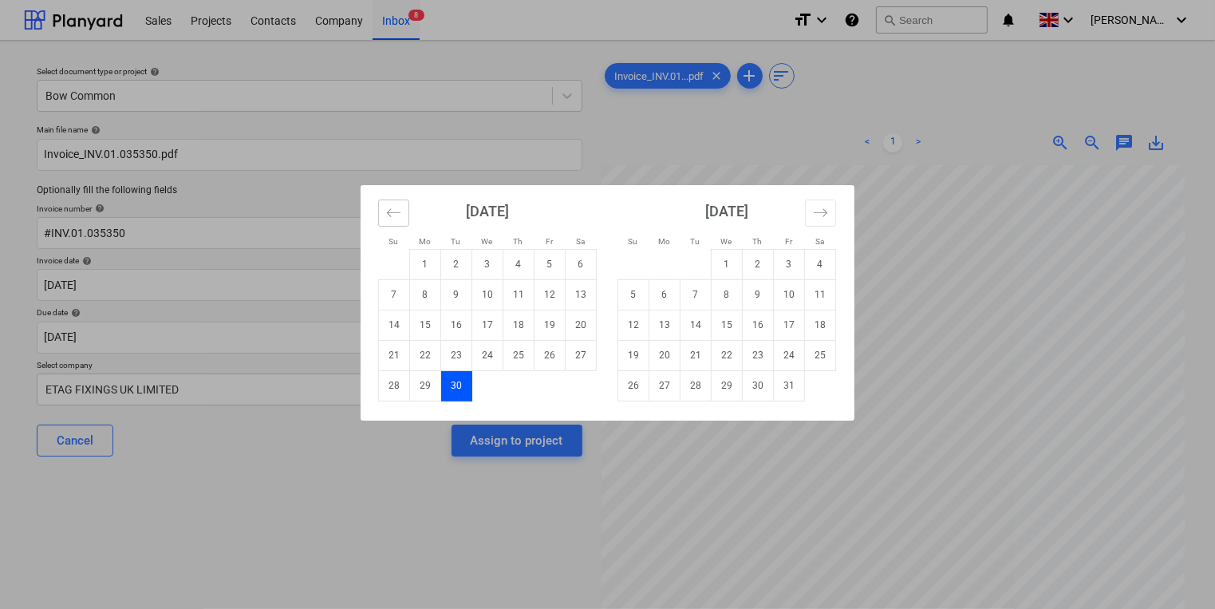
click at [389, 215] on icon "Move backward to switch to the previous month." at bounding box center [393, 212] width 15 height 15
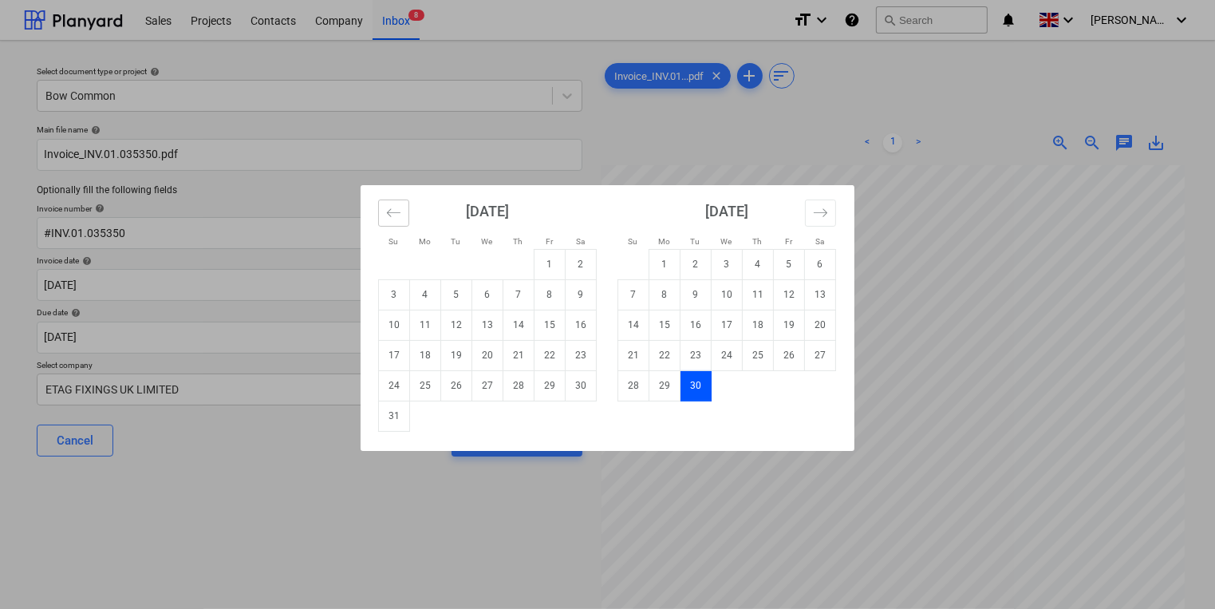
click at [389, 215] on icon "Move backward to switch to the previous month." at bounding box center [393, 212] width 15 height 15
click at [459, 382] on td "26" at bounding box center [456, 385] width 31 height 30
type input "[DATE]"
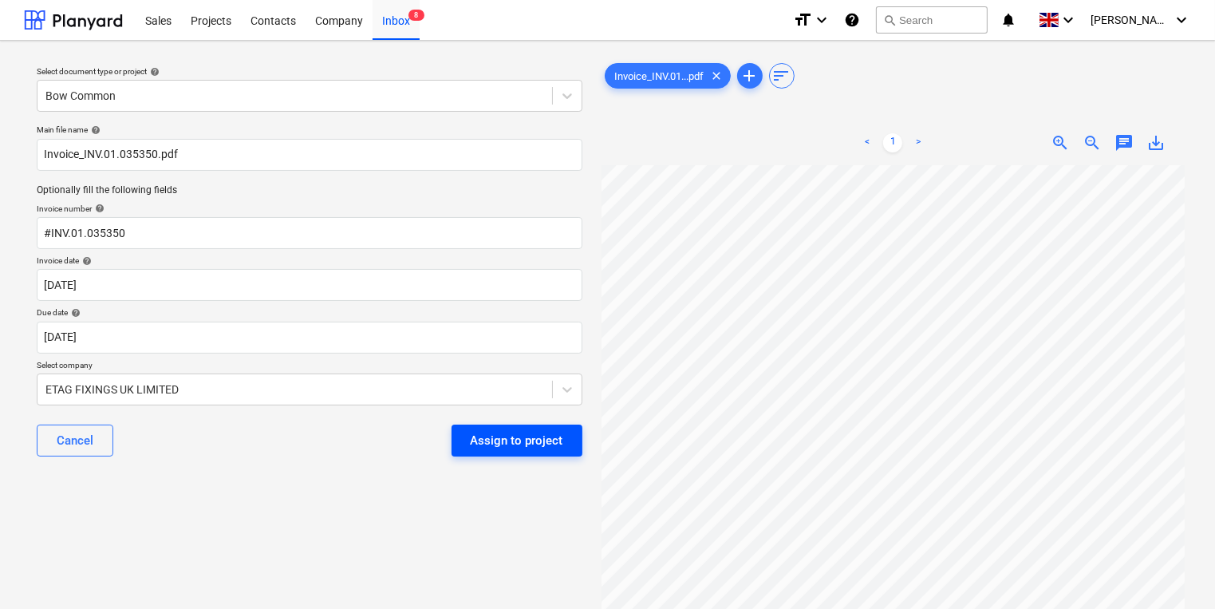
click at [495, 440] on div "Assign to project" at bounding box center [517, 440] width 93 height 21
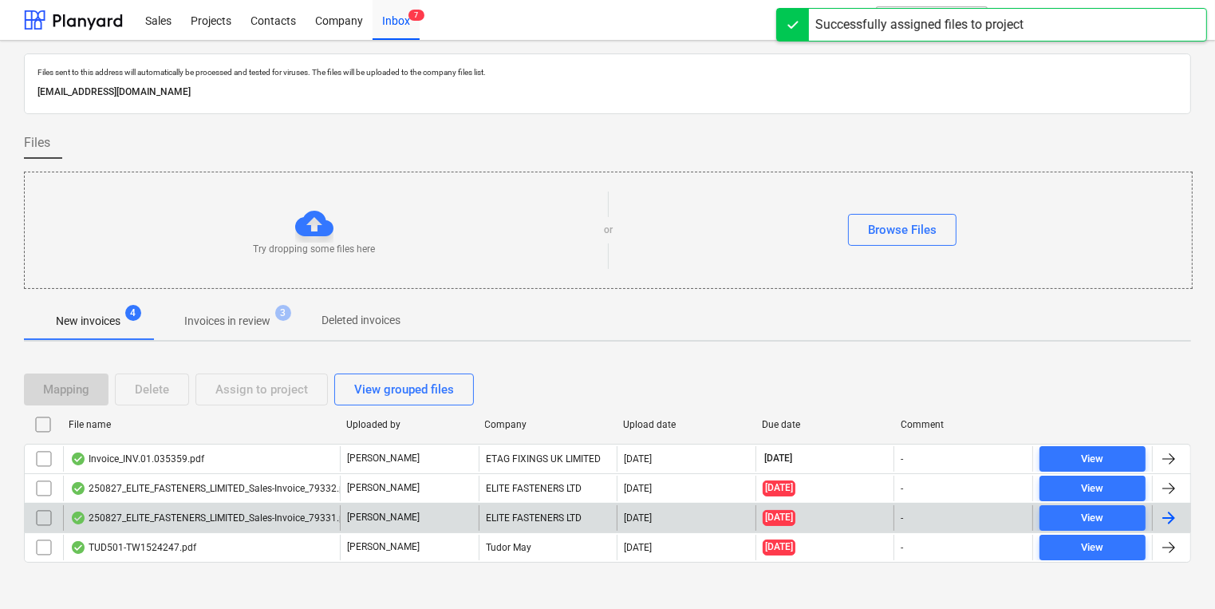
click at [221, 512] on div "250827_ELITE_FASTENERS_LIMITED_Sales-Invoice_79331.pdf" at bounding box center [211, 518] width 283 height 13
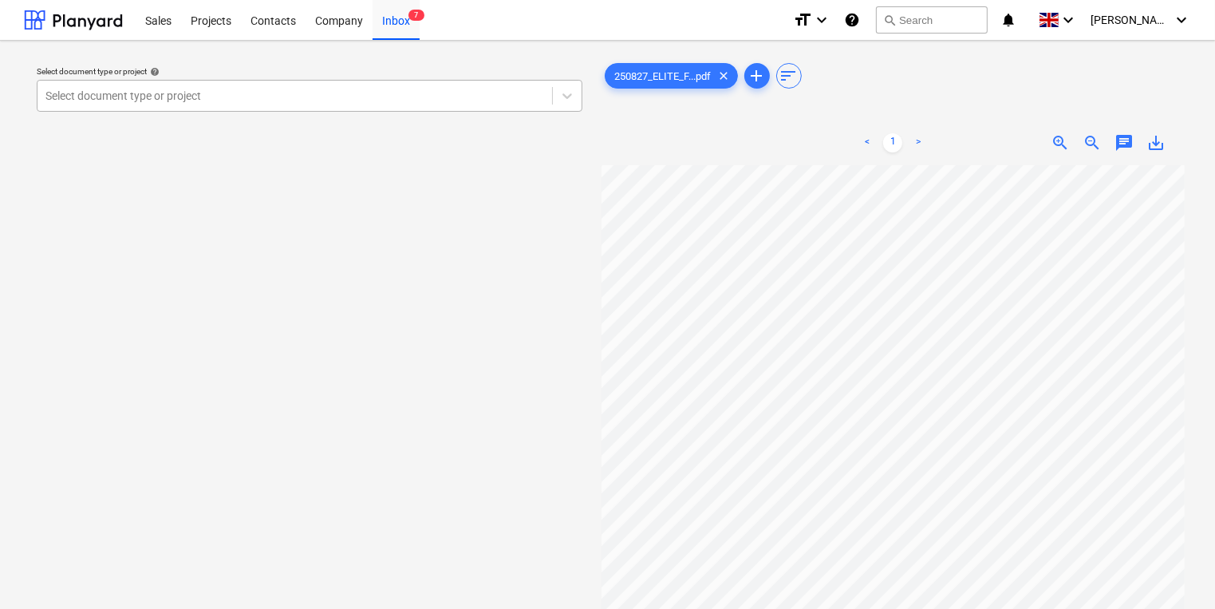
drag, startPoint x: 351, startPoint y: 103, endPoint x: 343, endPoint y: 98, distance: 9.3
click at [350, 101] on div at bounding box center [294, 96] width 499 height 16
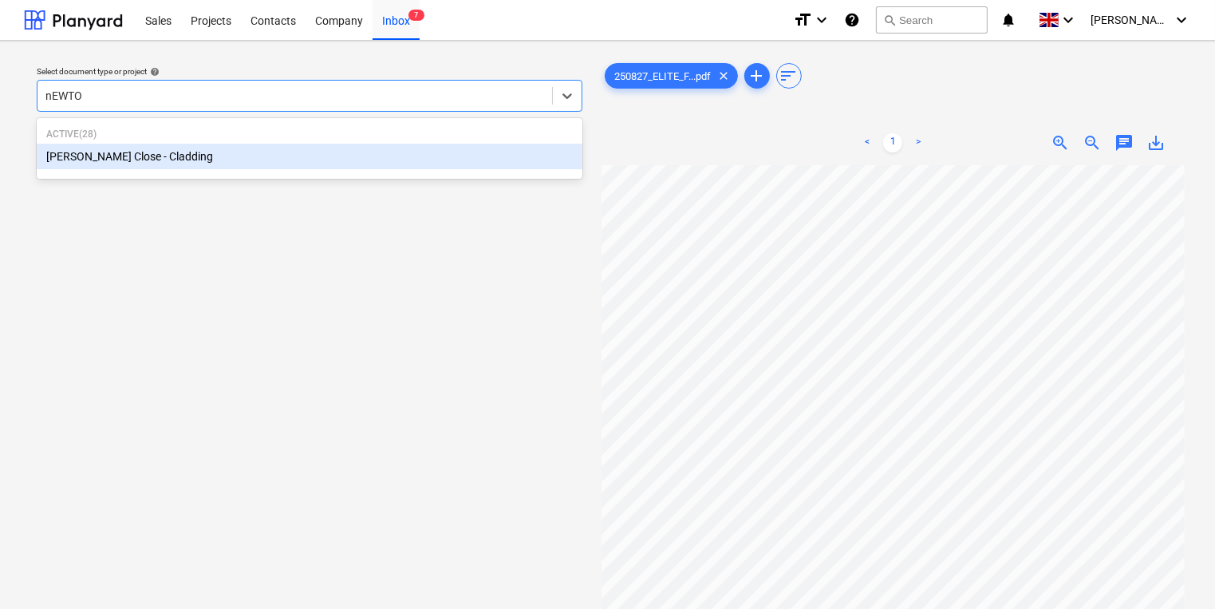
type input "[PERSON_NAME]"
click at [329, 153] on div "[PERSON_NAME] Close - Cladding" at bounding box center [310, 157] width 546 height 26
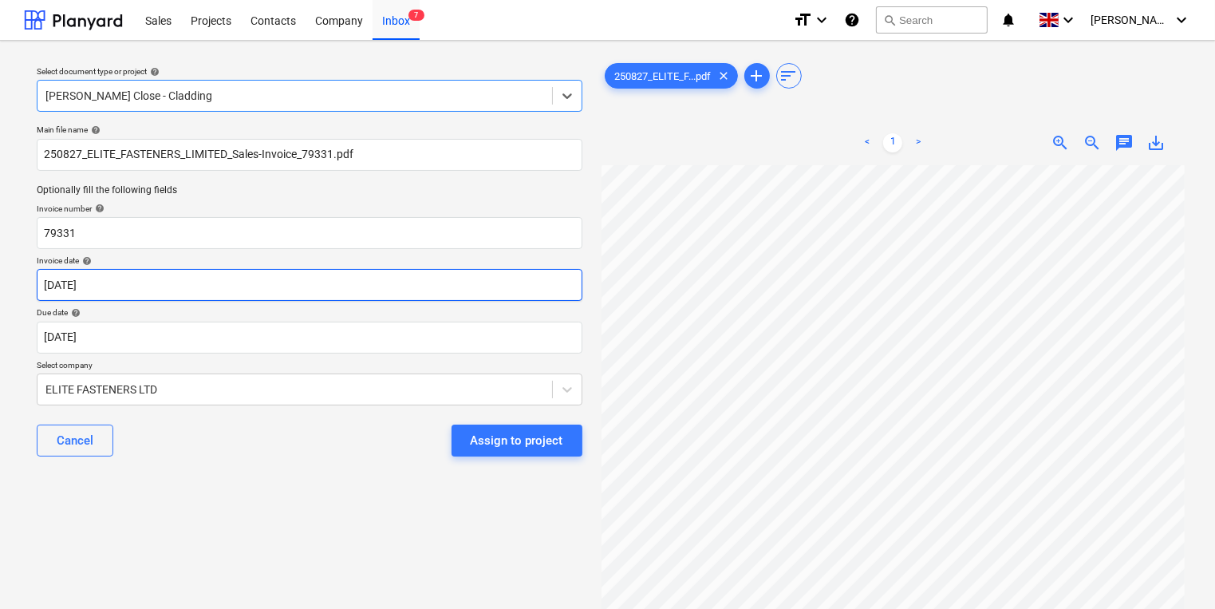
click at [322, 290] on body "Sales Projects Contacts Company Inbox 7 format_size keyboard_arrow_down help se…" at bounding box center [607, 304] width 1215 height 609
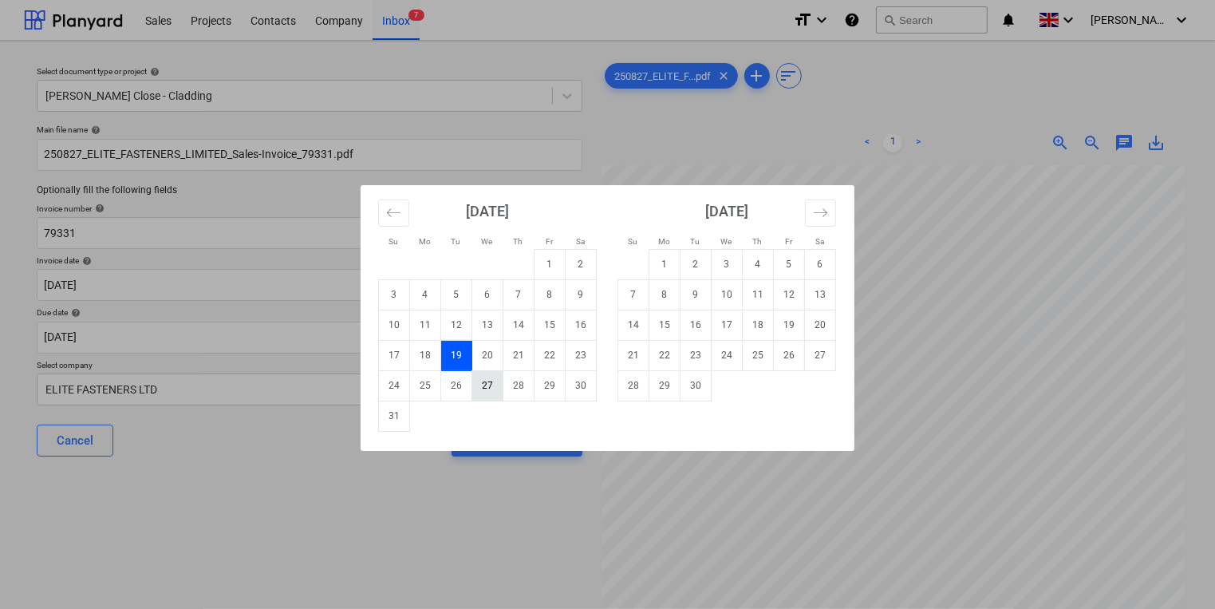
click at [490, 381] on td "27" at bounding box center [487, 385] width 31 height 30
type input "[DATE]"
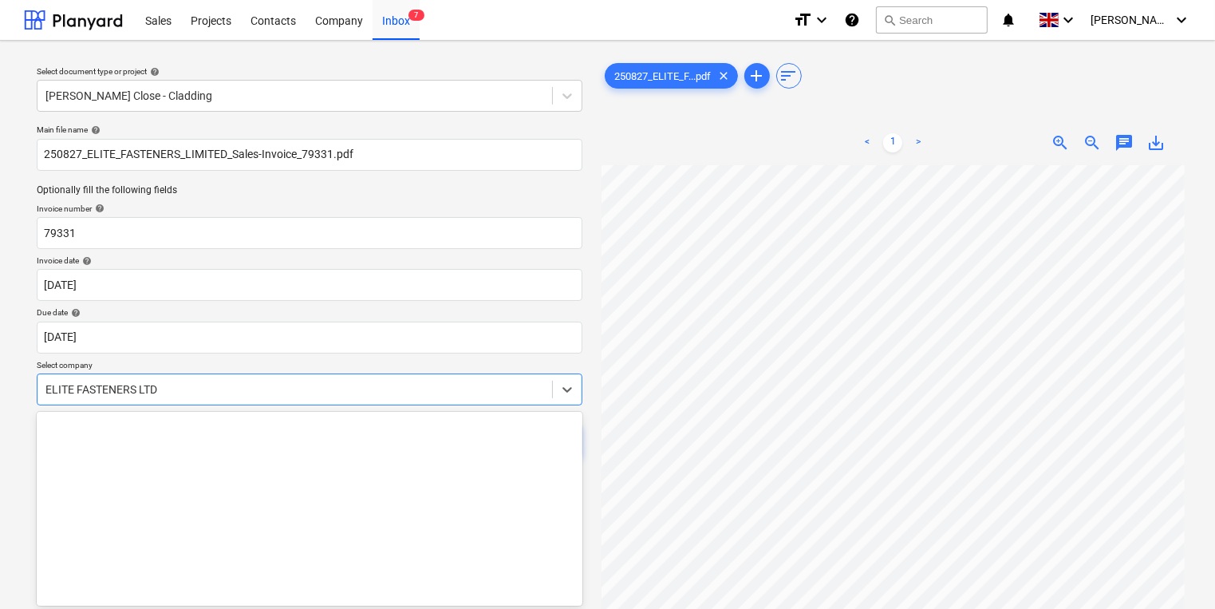
click at [454, 383] on body "Sales Projects Contacts Company Inbox 7 format_size keyboard_arrow_down help se…" at bounding box center [607, 304] width 1215 height 609
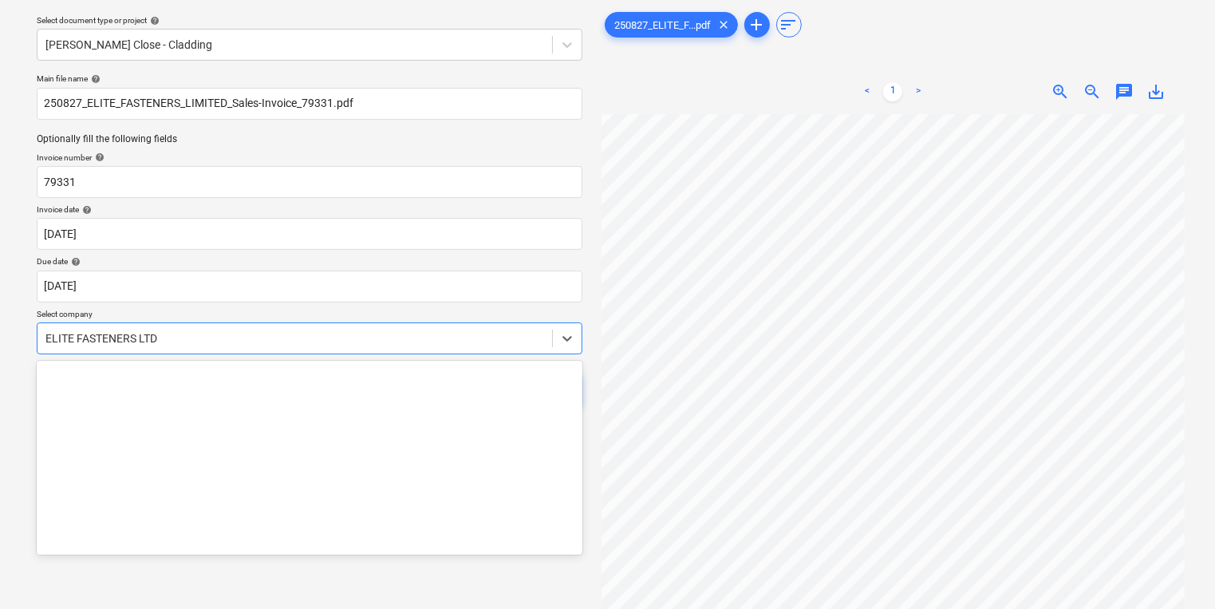
scroll to position [4078, 0]
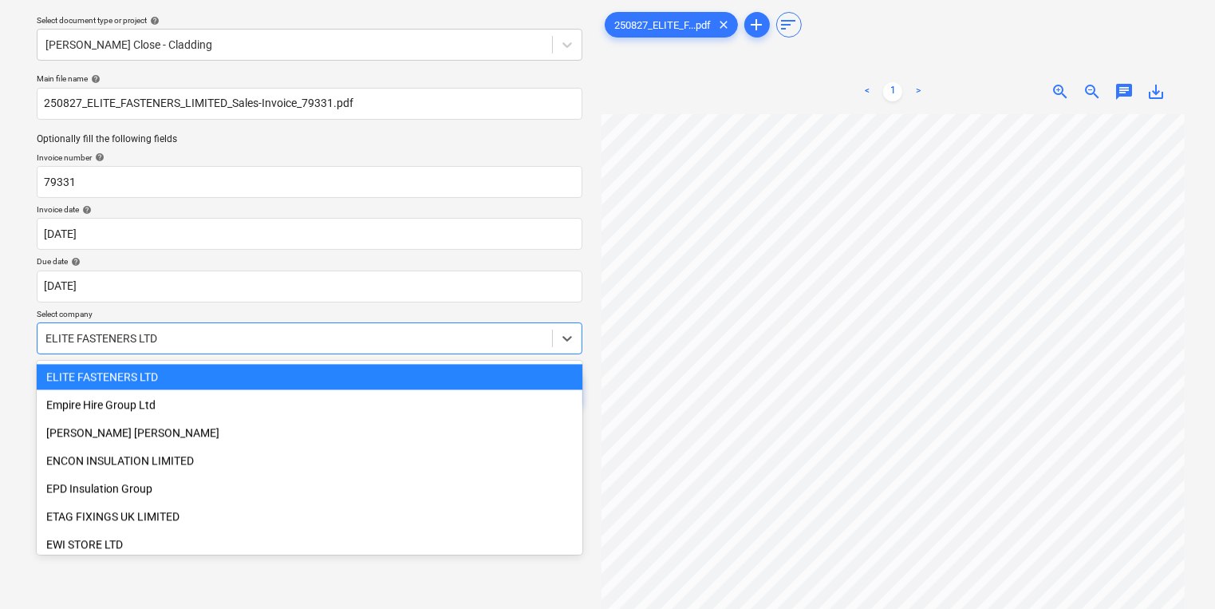
click at [451, 309] on p "Select company" at bounding box center [310, 316] width 546 height 14
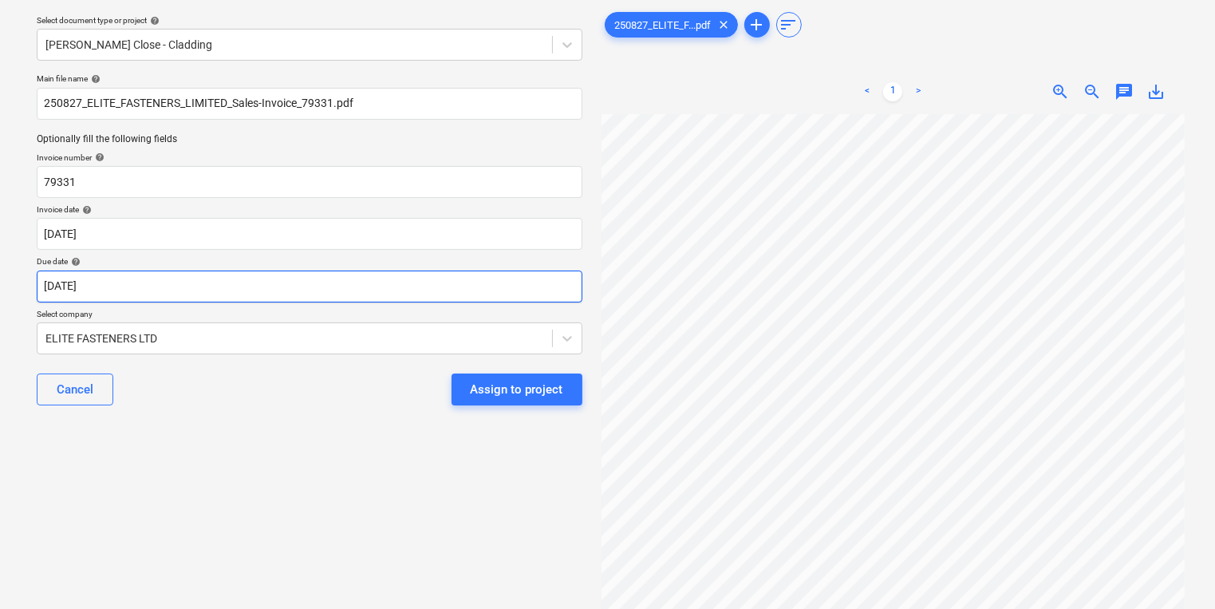
click at [512, 292] on body "Sales Projects Contacts Company Inbox 7 format_size keyboard_arrow_down help se…" at bounding box center [607, 253] width 1215 height 609
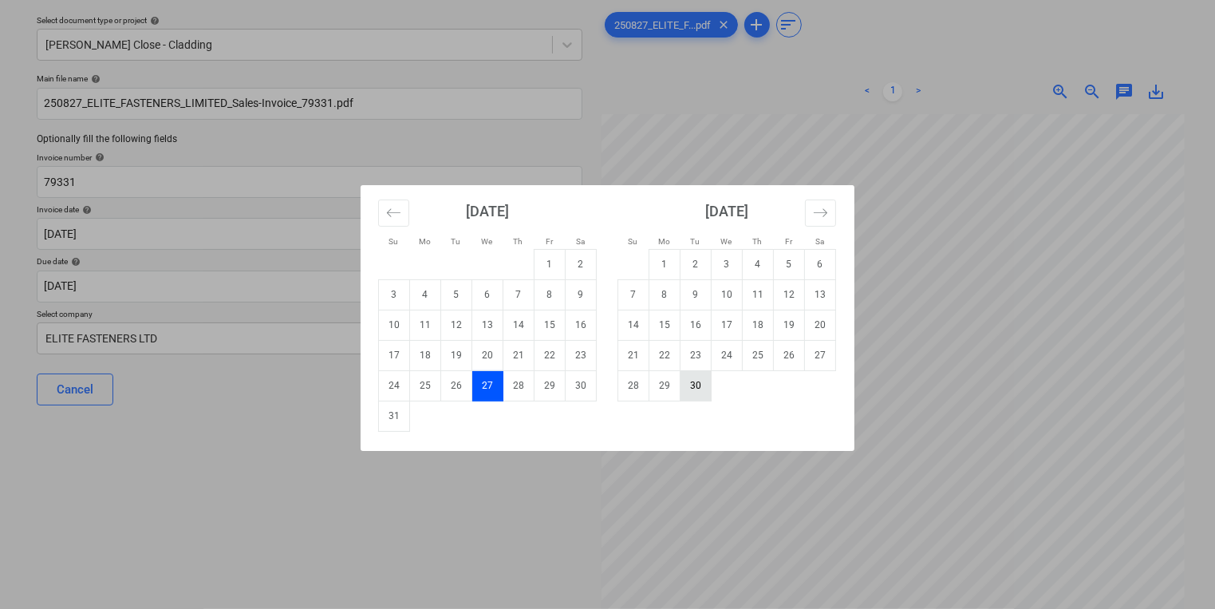
click at [686, 393] on td "30" at bounding box center [696, 385] width 31 height 30
type input "[DATE]"
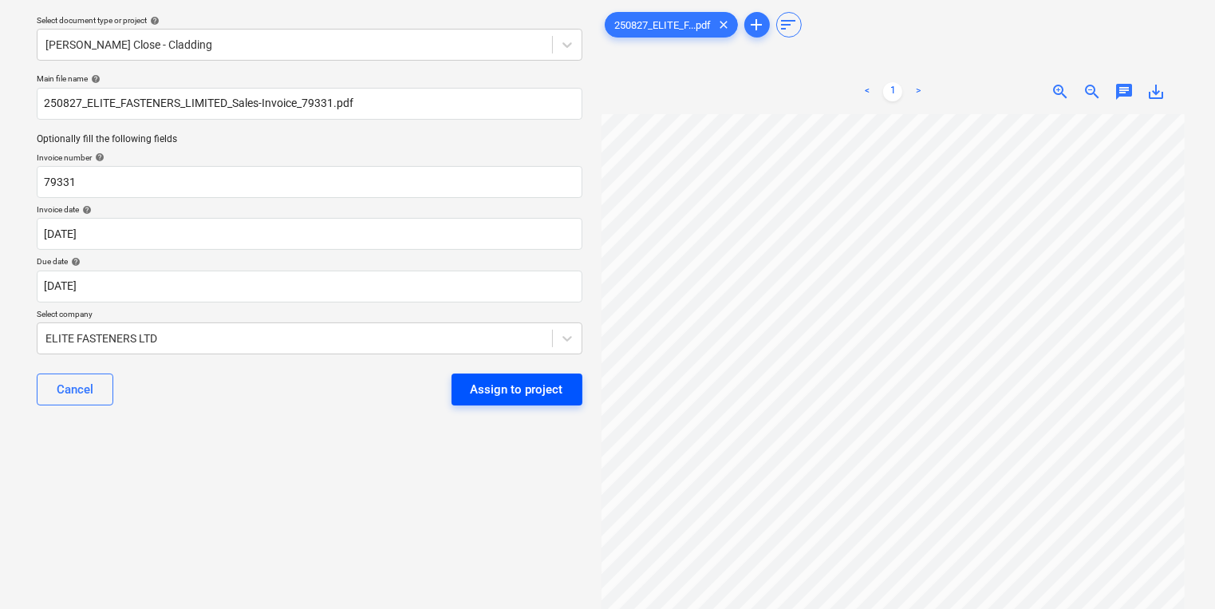
click at [502, 402] on button "Assign to project" at bounding box center [517, 389] width 131 height 32
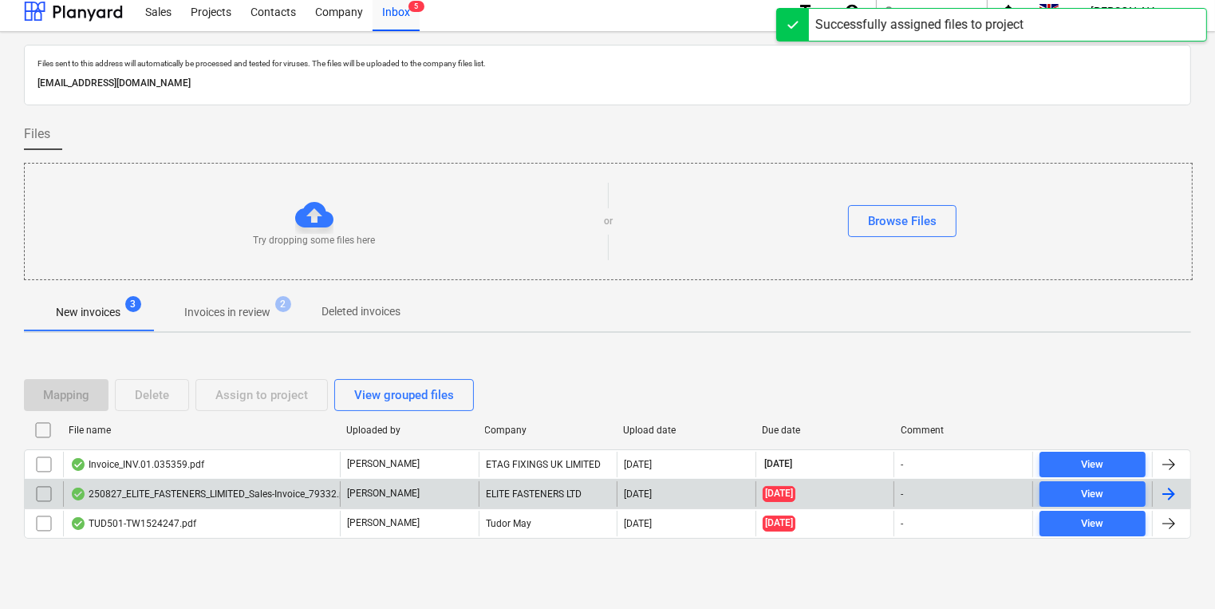
click at [251, 491] on div "250827_ELITE_FASTENERS_LIMITED_Sales-Invoice_79332.pdf" at bounding box center [211, 494] width 283 height 13
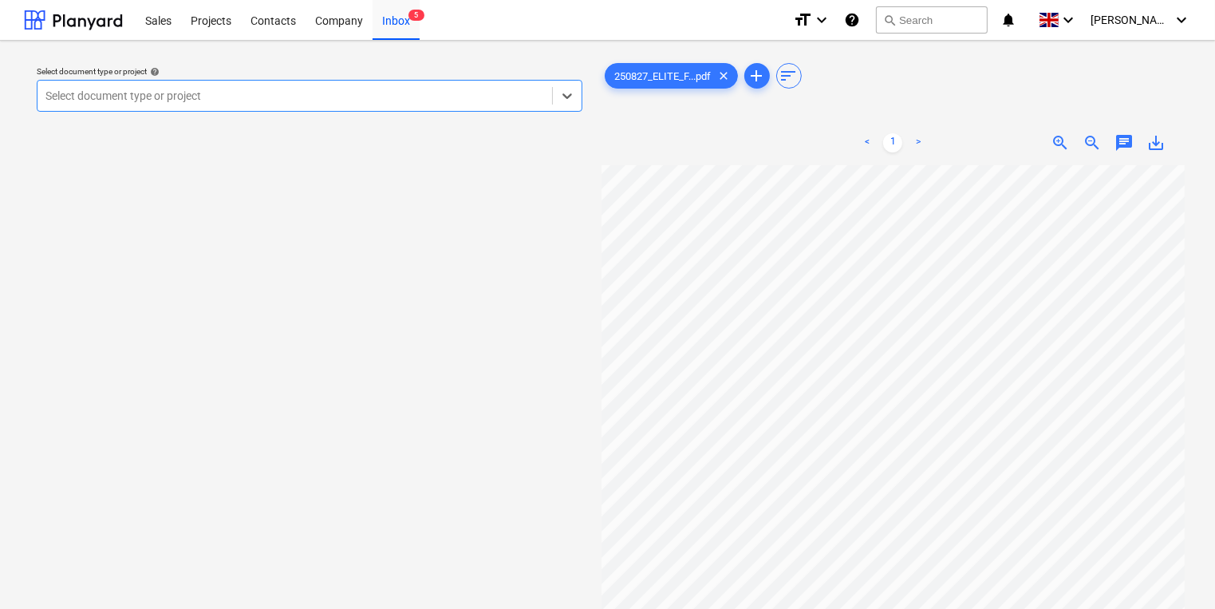
scroll to position [31, 0]
click at [367, 89] on div at bounding box center [294, 96] width 499 height 16
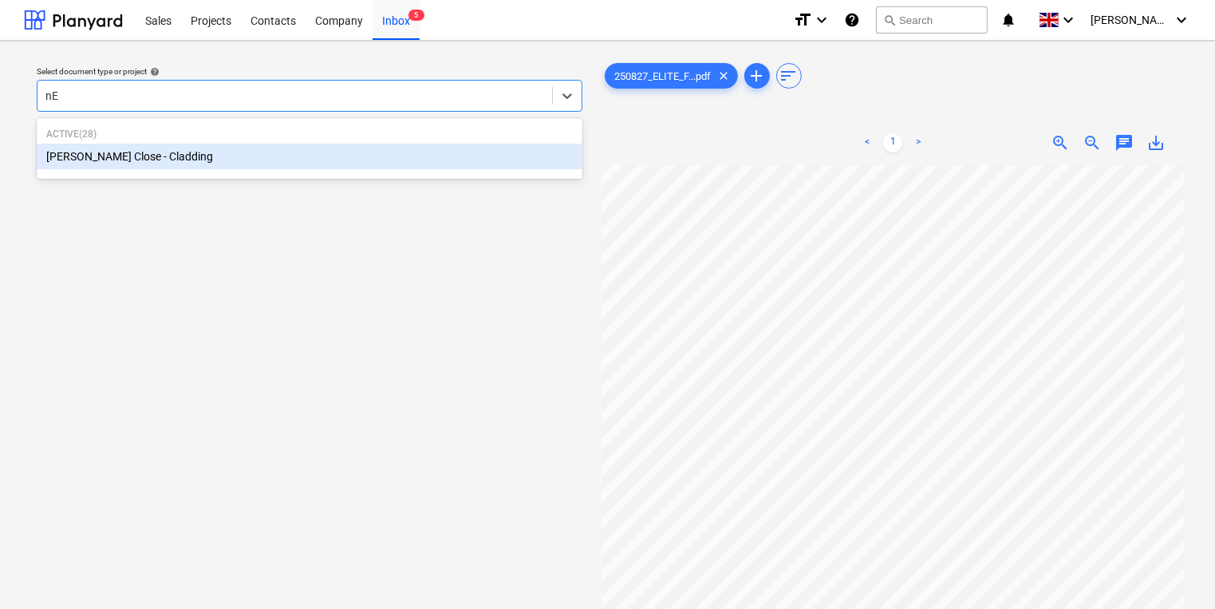
type input "n"
type input "[PERSON_NAME]"
click at [392, 166] on div "[PERSON_NAME] Close - Cladding" at bounding box center [310, 157] width 546 height 26
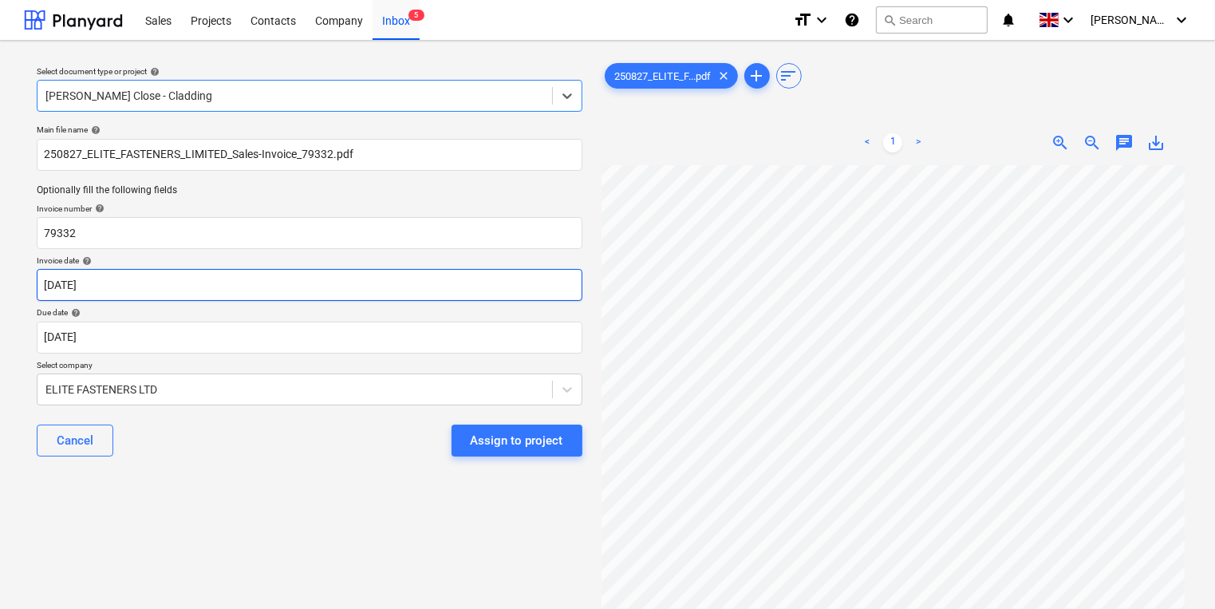
click at [286, 281] on body "Sales Projects Contacts Company Inbox 5 format_size keyboard_arrow_down help se…" at bounding box center [607, 304] width 1215 height 609
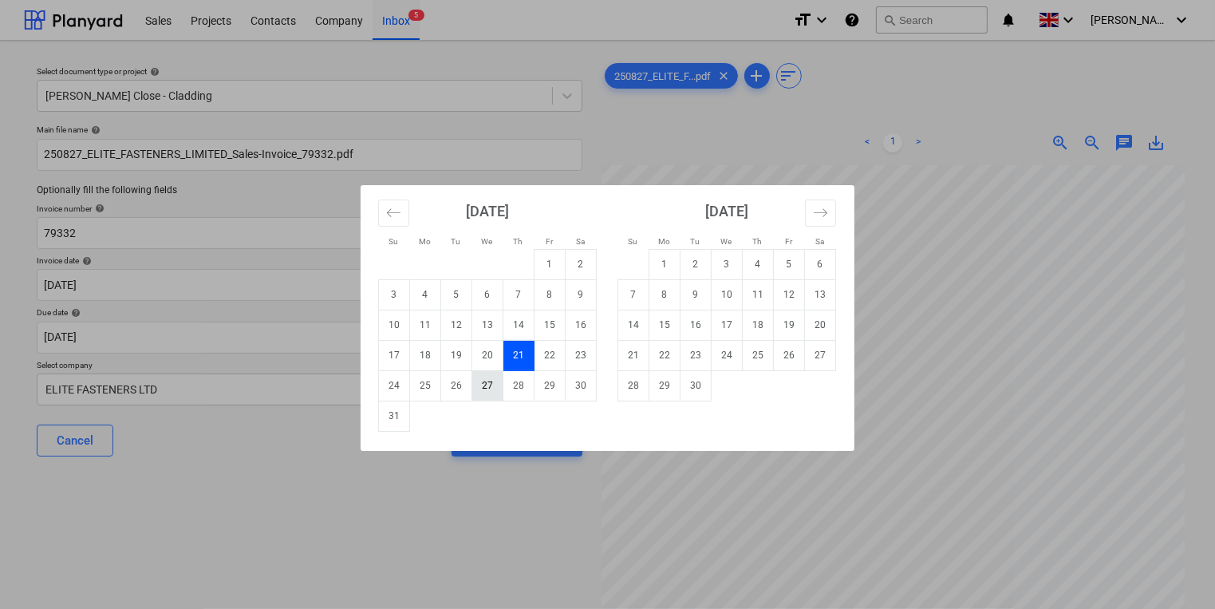
click at [485, 375] on td "27" at bounding box center [487, 385] width 31 height 30
type input "[DATE]"
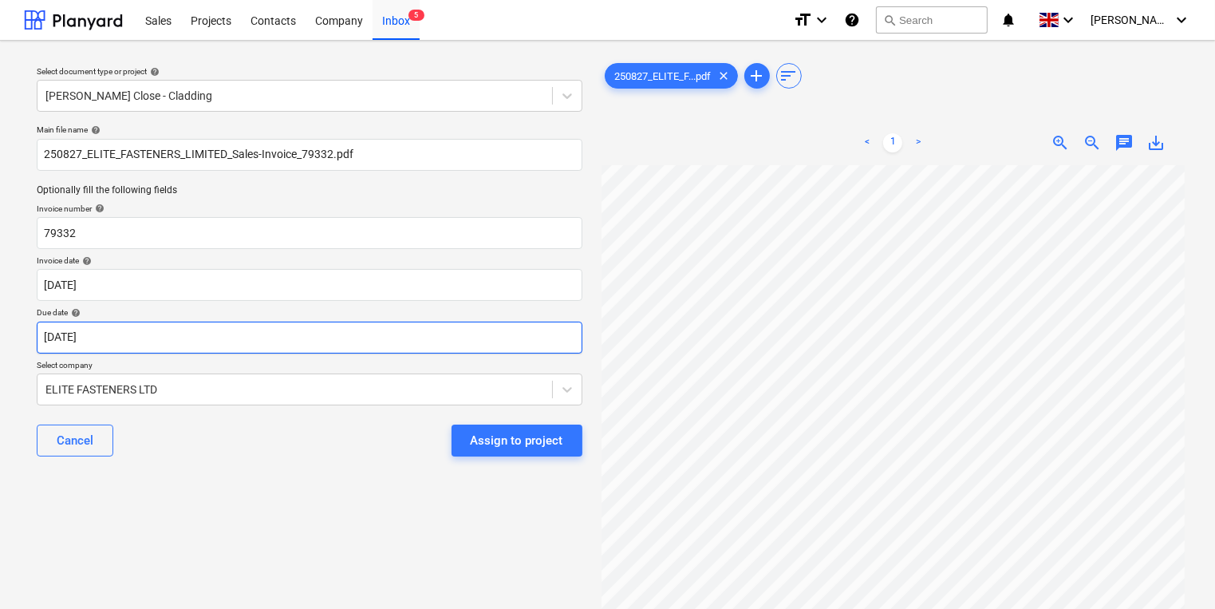
click at [476, 351] on body "Sales Projects Contacts Company Inbox 5 format_size keyboard_arrow_down help se…" at bounding box center [607, 304] width 1215 height 609
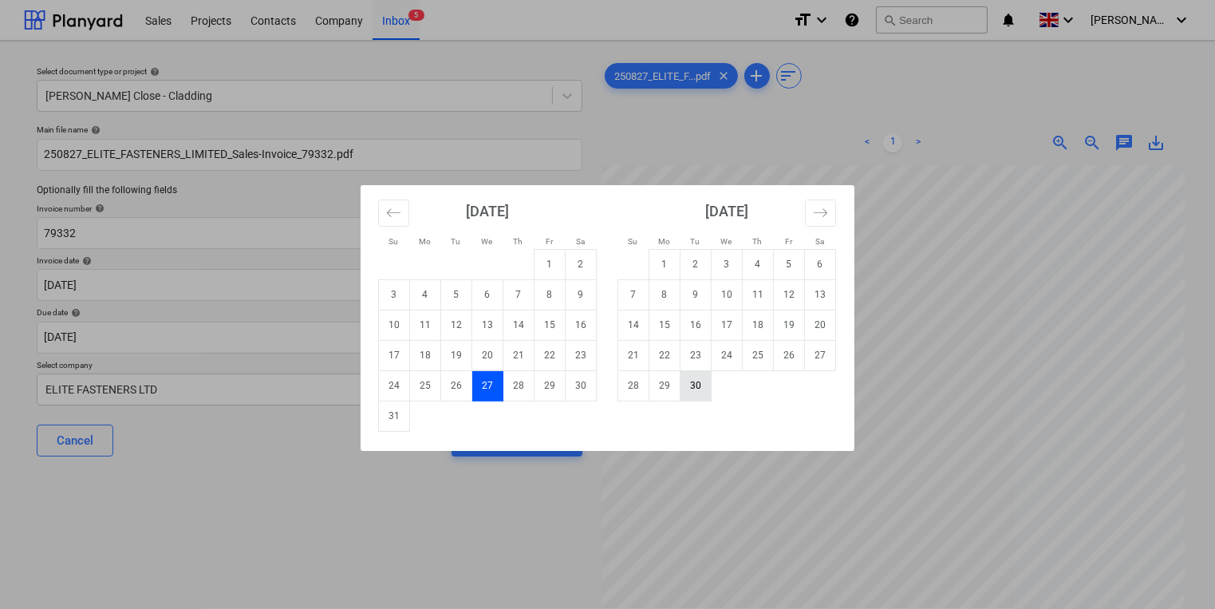
click at [705, 390] on td "30" at bounding box center [696, 385] width 31 height 30
type input "[DATE]"
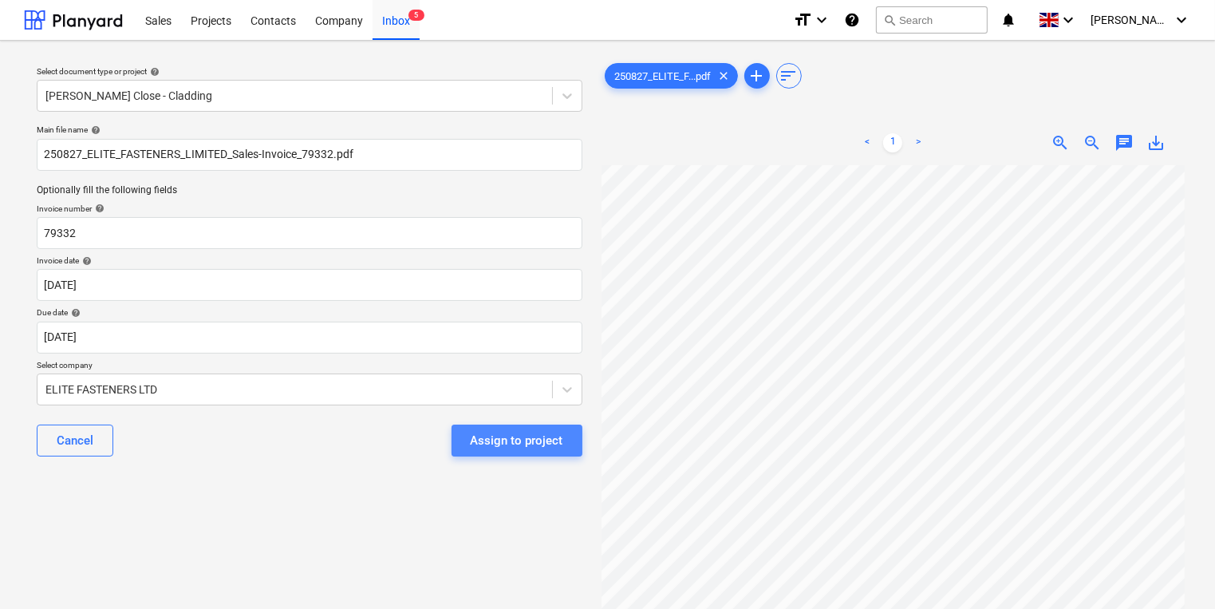
click at [568, 454] on button "Assign to project" at bounding box center [517, 441] width 131 height 32
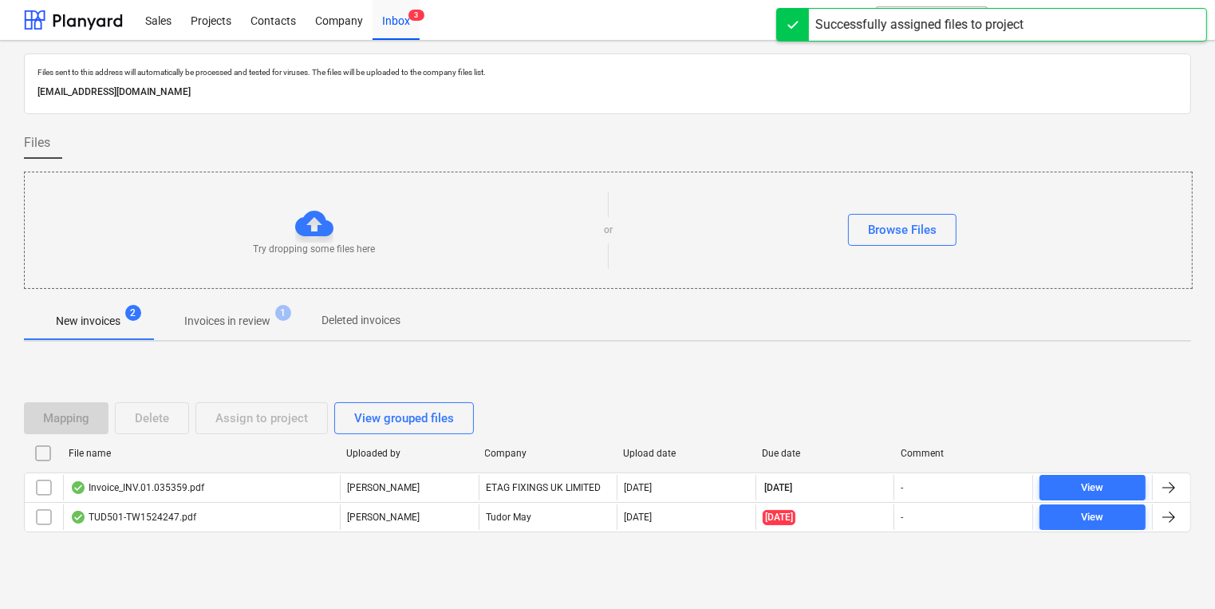
click at [198, 469] on div "File name Uploaded by Company Upload date Due date Comment" at bounding box center [608, 457] width 1168 height 32
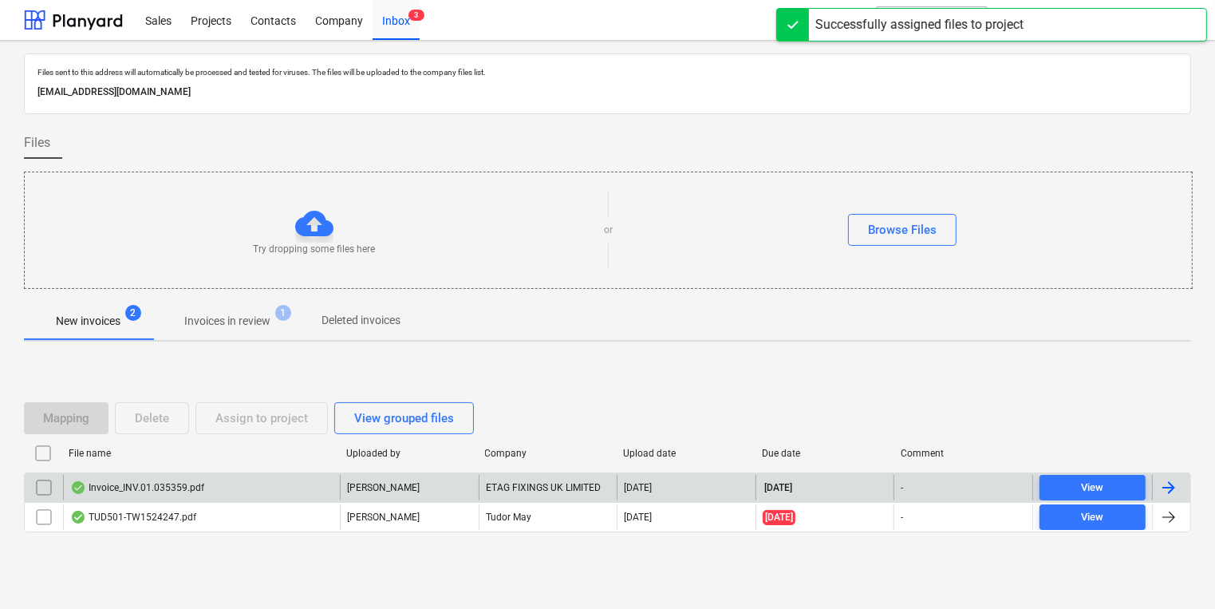
click at [195, 478] on div "Invoice_INV.01.035359.pdf" at bounding box center [201, 488] width 277 height 26
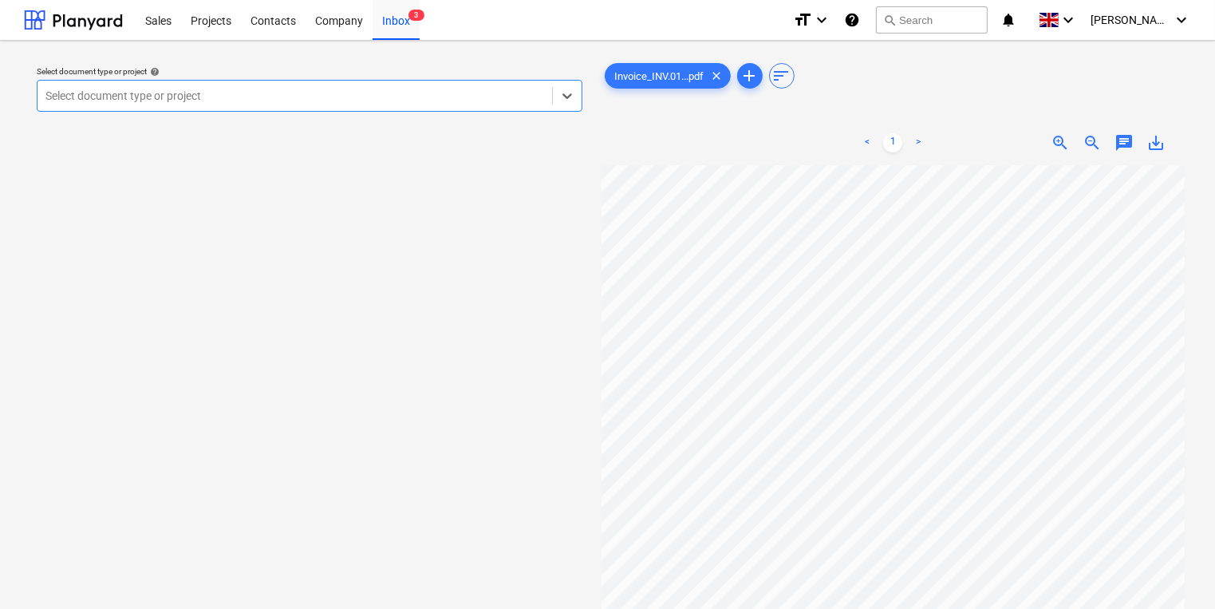
click at [344, 89] on div at bounding box center [294, 96] width 499 height 16
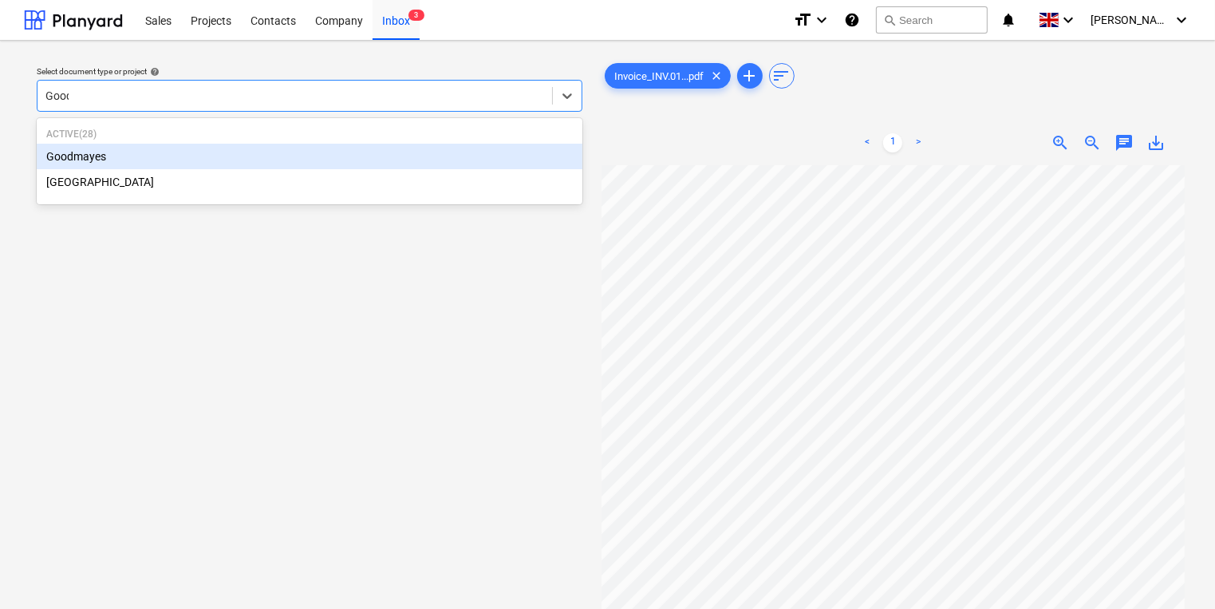
type input "Goodm"
click at [349, 157] on div "Goodmayes" at bounding box center [310, 157] width 546 height 26
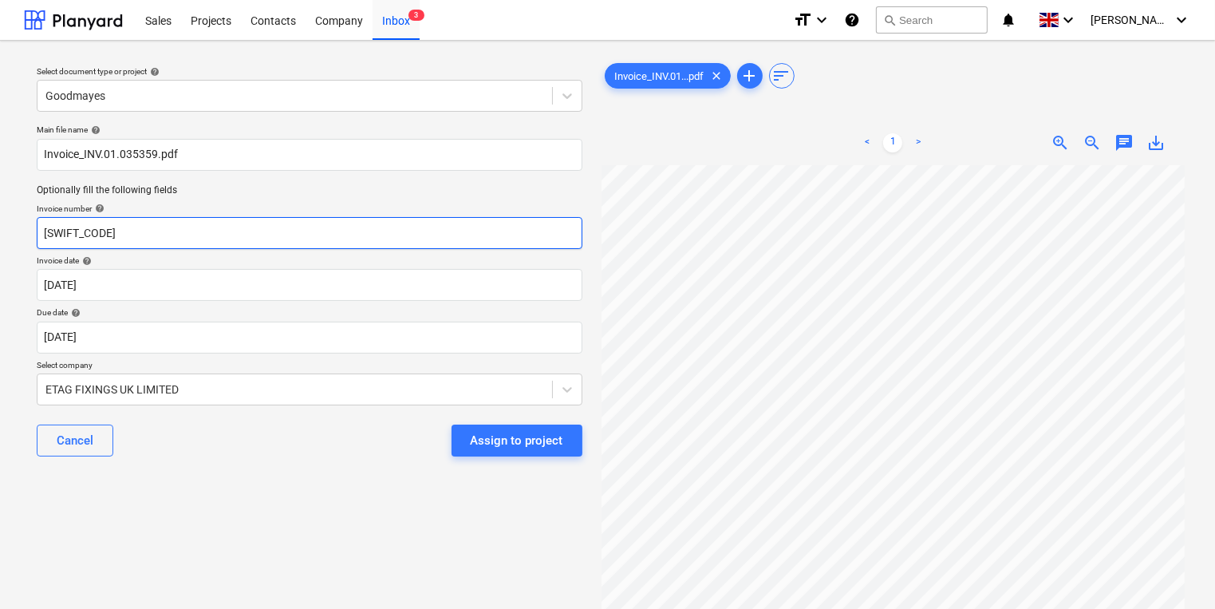
click at [176, 229] on input "[SWIFT_CODE]" at bounding box center [310, 233] width 546 height 32
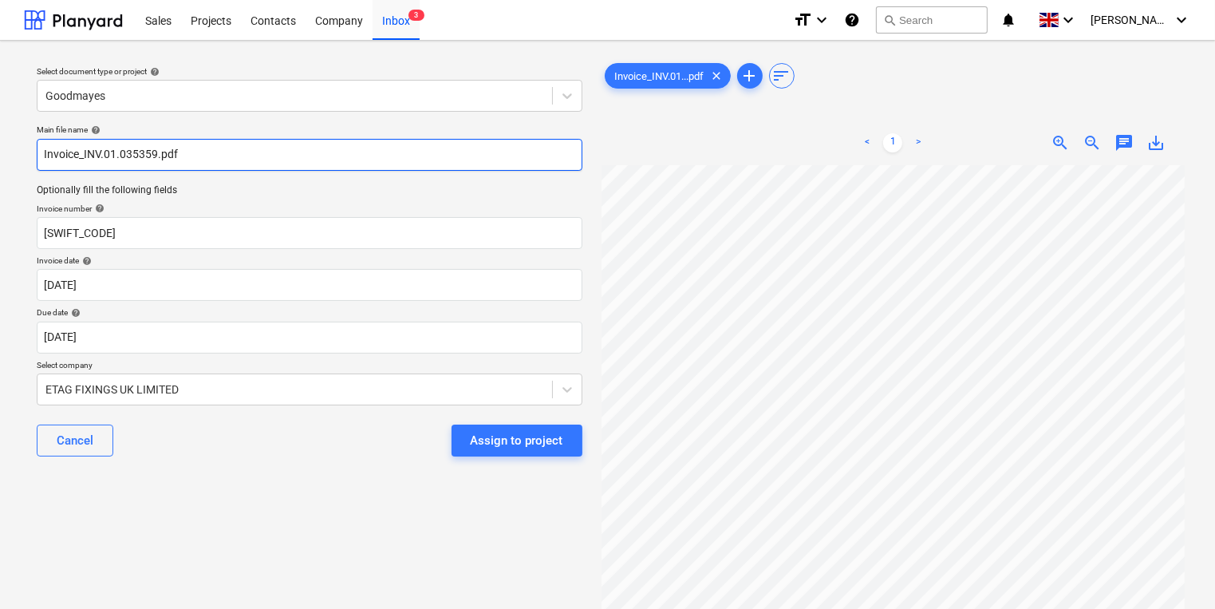
drag, startPoint x: 155, startPoint y: 153, endPoint x: 83, endPoint y: 160, distance: 72.1
click at [83, 160] on input "Invoice_INV.01.035359.pdf" at bounding box center [310, 155] width 546 height 32
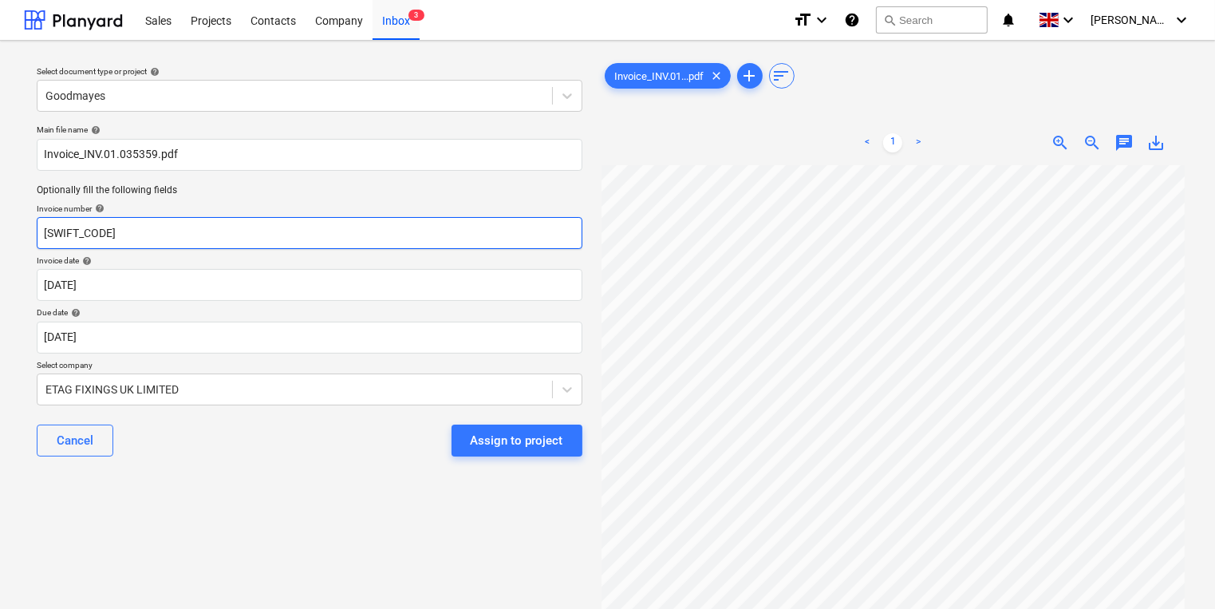
drag, startPoint x: 141, startPoint y: 251, endPoint x: 60, endPoint y: 236, distance: 82.8
click at [60, 236] on div "Main file name help Invoice_INV.01.035359.pdf Optionally fill the following fie…" at bounding box center [309, 297] width 559 height 358
drag, startPoint x: 152, startPoint y: 249, endPoint x: -35, endPoint y: 229, distance: 188.6
click at [0, 229] on html "Sales Projects Contacts Company Inbox 3 format_size keyboard_arrow_down help se…" at bounding box center [607, 304] width 1215 height 609
click at [211, 247] on input "[SWIFT_CODE]" at bounding box center [310, 233] width 546 height 32
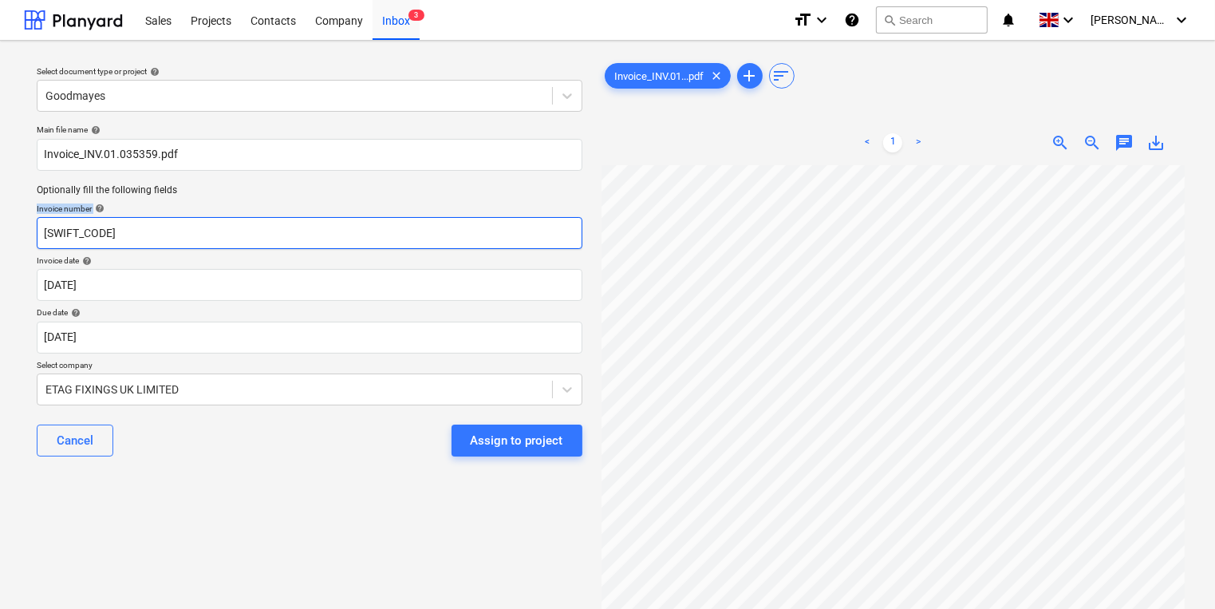
click at [113, 239] on input "[SWIFT_CODE]" at bounding box center [310, 233] width 546 height 32
drag, startPoint x: 131, startPoint y: 239, endPoint x: 47, endPoint y: 235, distance: 83.9
click at [47, 235] on input "[SWIFT_CODE]" at bounding box center [310, 233] width 546 height 32
type input "B"
paste input "INV.01.035359"
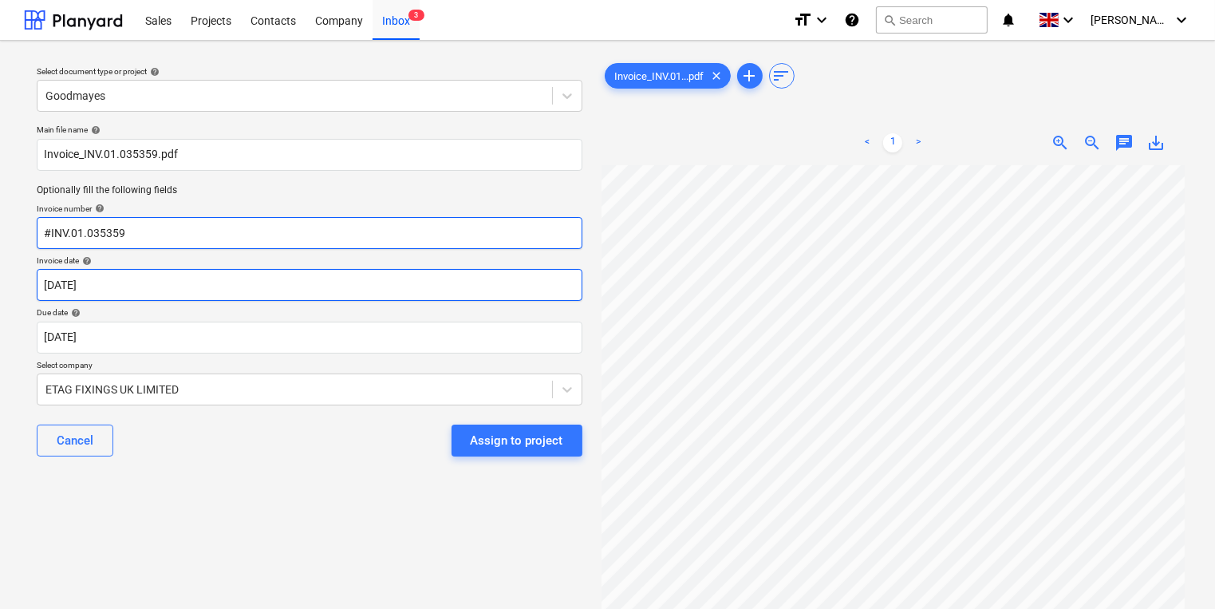
type input "#INV.01.035359"
click at [230, 290] on body "Sales Projects Contacts Company Inbox 3 format_size keyboard_arrow_down help se…" at bounding box center [607, 304] width 1215 height 609
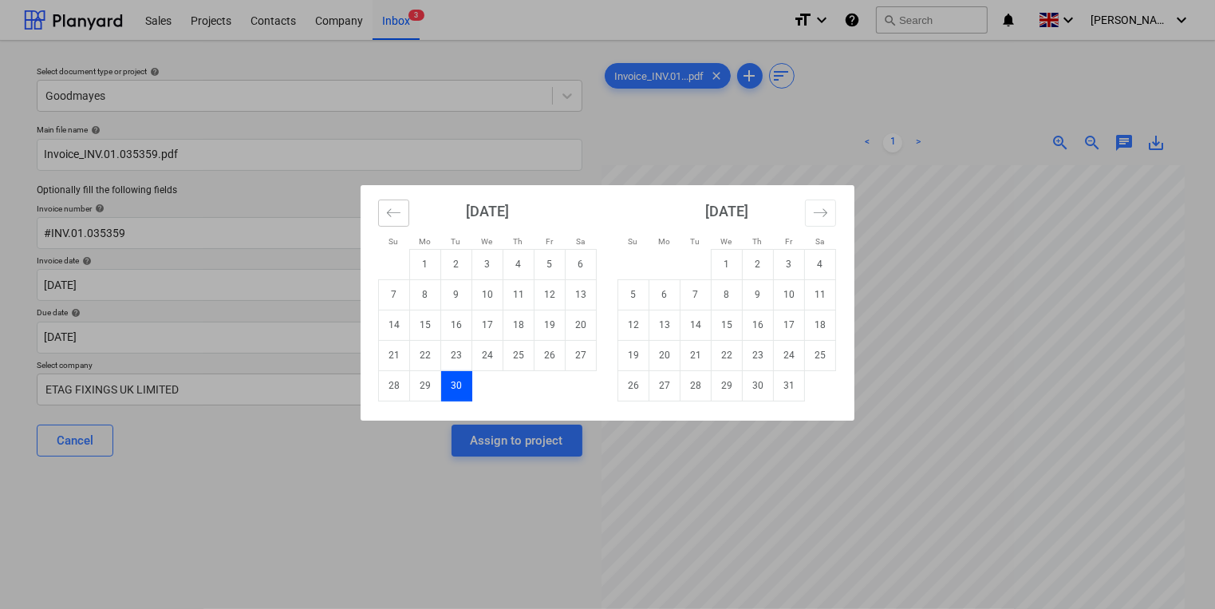
click at [381, 214] on button "Move backward to switch to the previous month." at bounding box center [393, 213] width 31 height 27
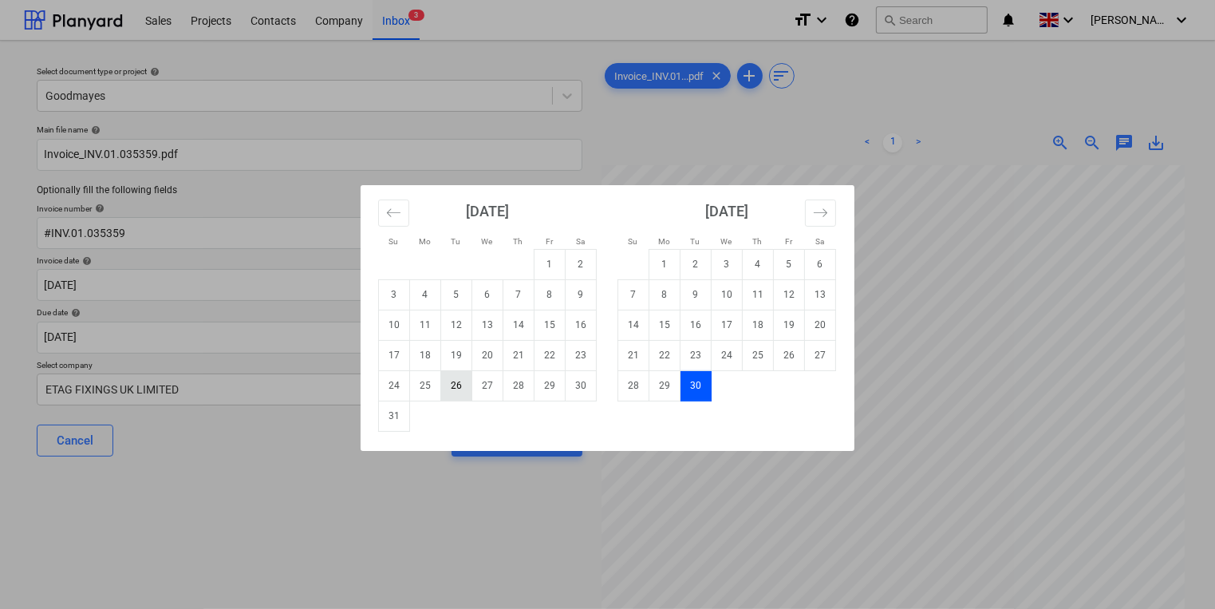
click at [455, 386] on td "26" at bounding box center [456, 385] width 31 height 30
type input "[DATE]"
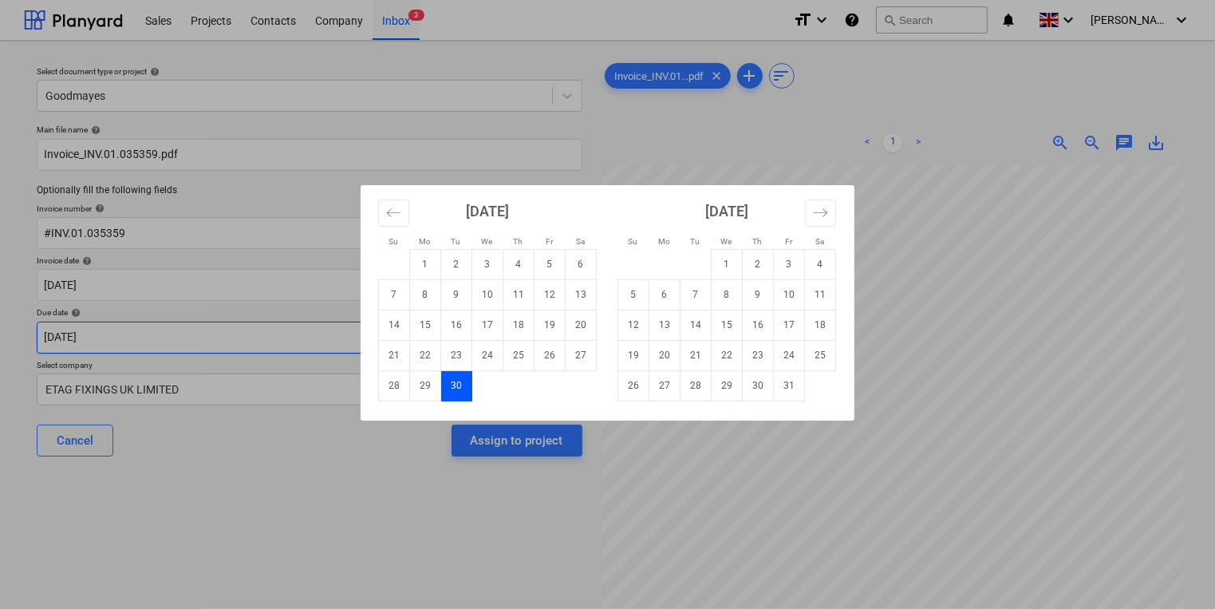
click at [390, 327] on body "Sales Projects Contacts Company Inbox 3 format_size keyboard_arrow_down help se…" at bounding box center [607, 304] width 1215 height 609
click at [306, 476] on div "Su Mo Tu We Th Fr Sa Su Mo Tu We Th Fr Sa [DATE] 1 2 3 4 5 6 7 8 9 10 11 12 13 …" at bounding box center [607, 304] width 1215 height 609
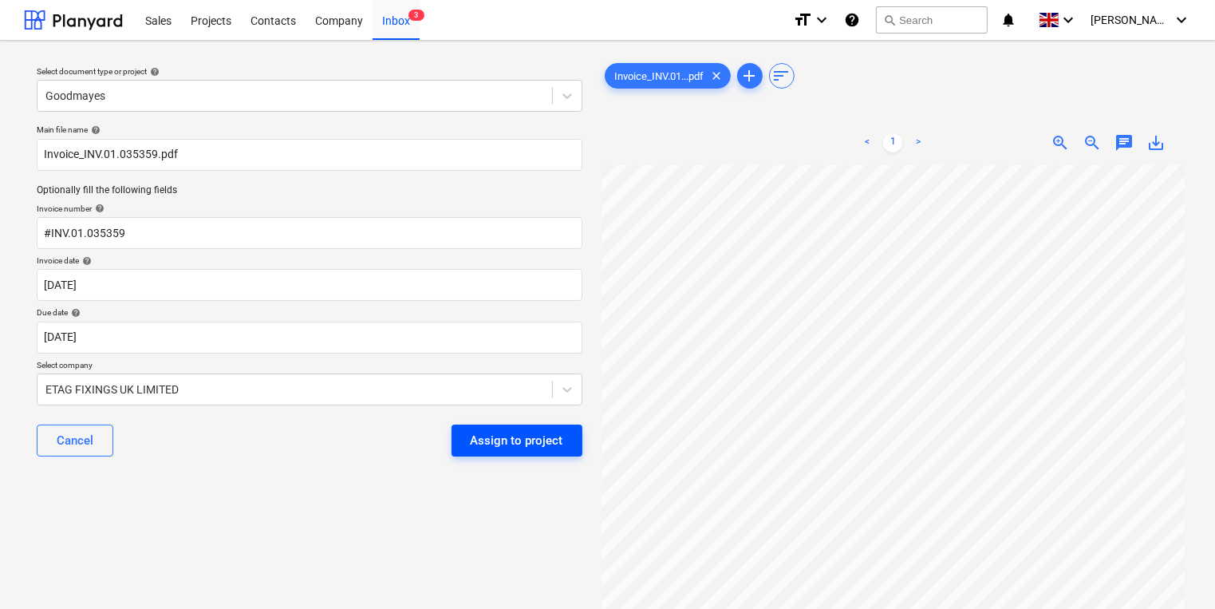
click at [568, 443] on button "Assign to project" at bounding box center [517, 441] width 131 height 32
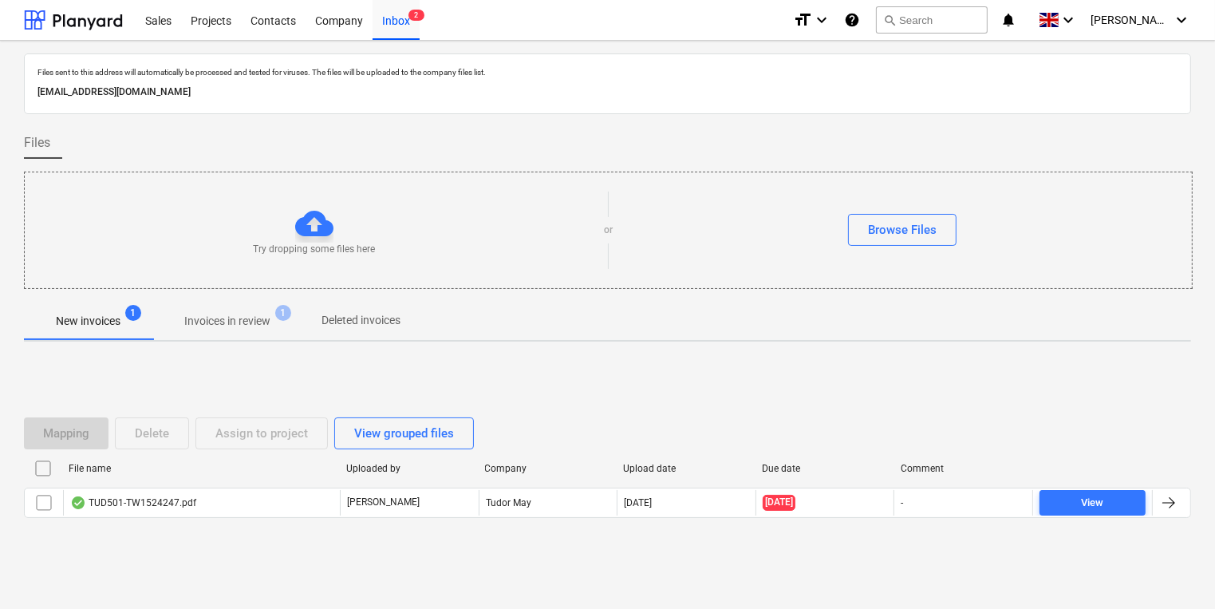
click at [289, 321] on span "Invoices in review 1" at bounding box center [227, 320] width 150 height 29
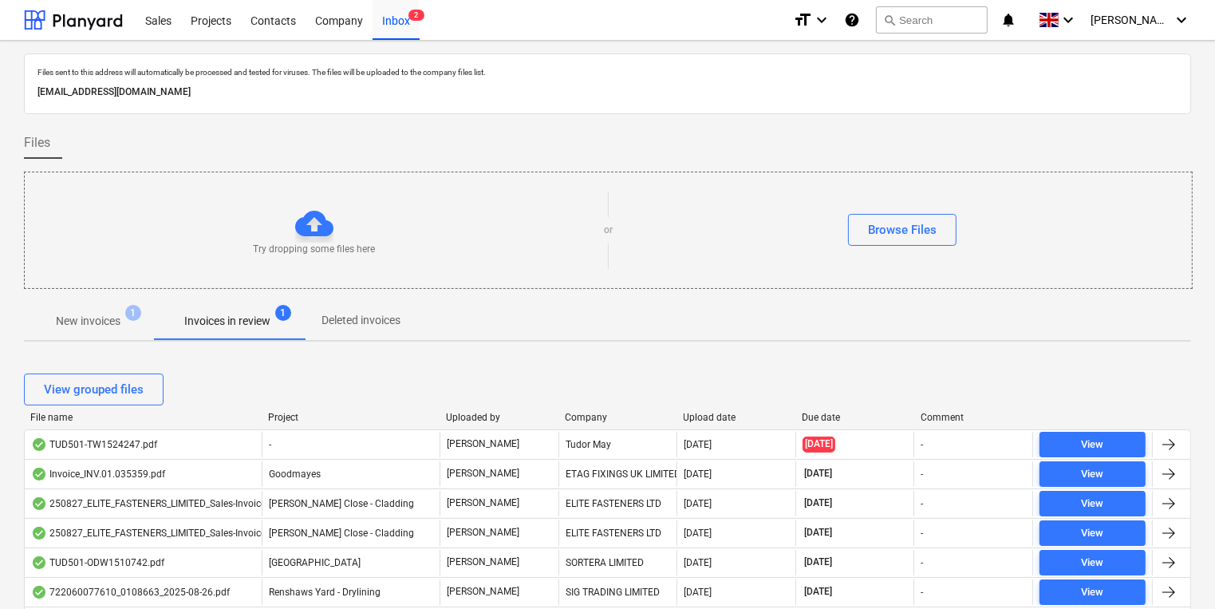
click at [101, 310] on span "New invoices 1" at bounding box center [88, 320] width 128 height 29
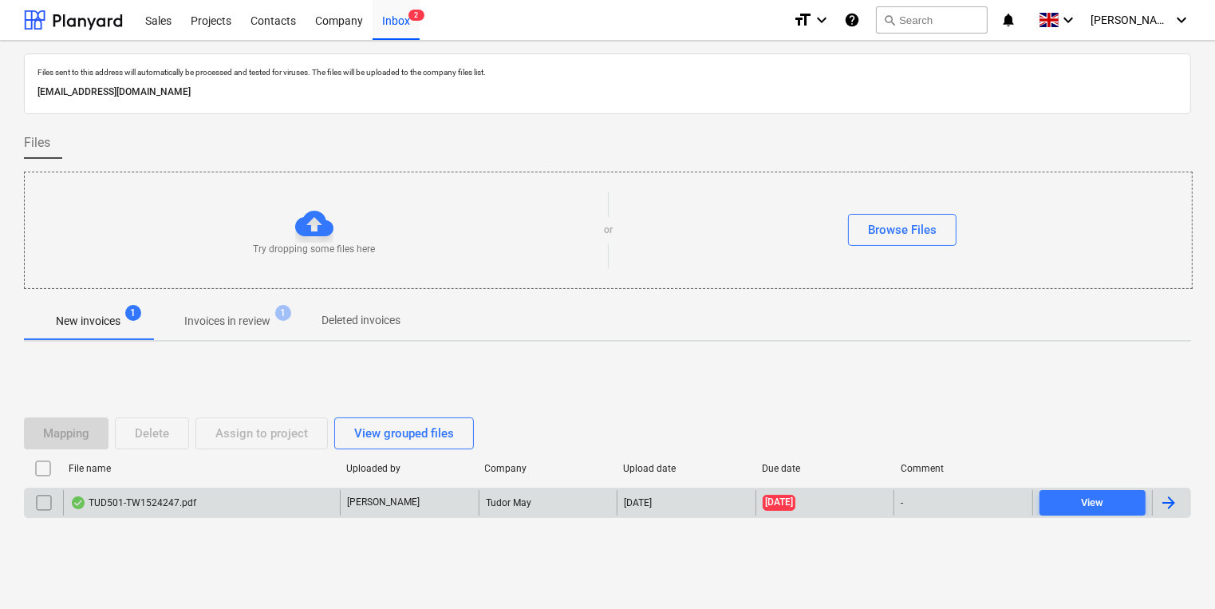
click at [134, 494] on div "TUD501-TW1524247.pdf" at bounding box center [201, 503] width 277 height 26
